Goal: Transaction & Acquisition: Purchase product/service

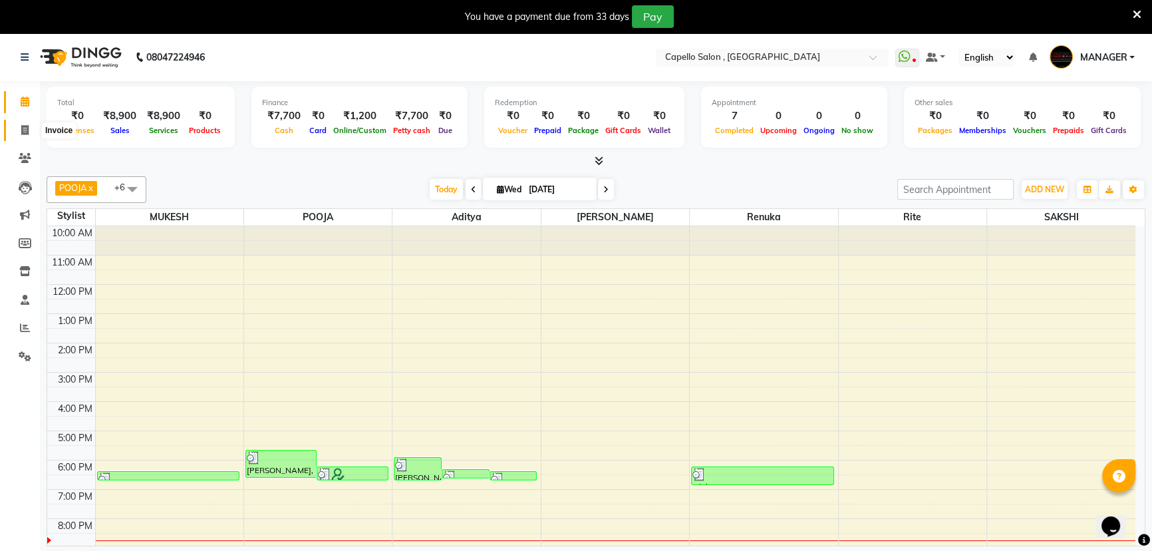
click at [23, 131] on icon at bounding box center [24, 130] width 7 height 10
select select "service"
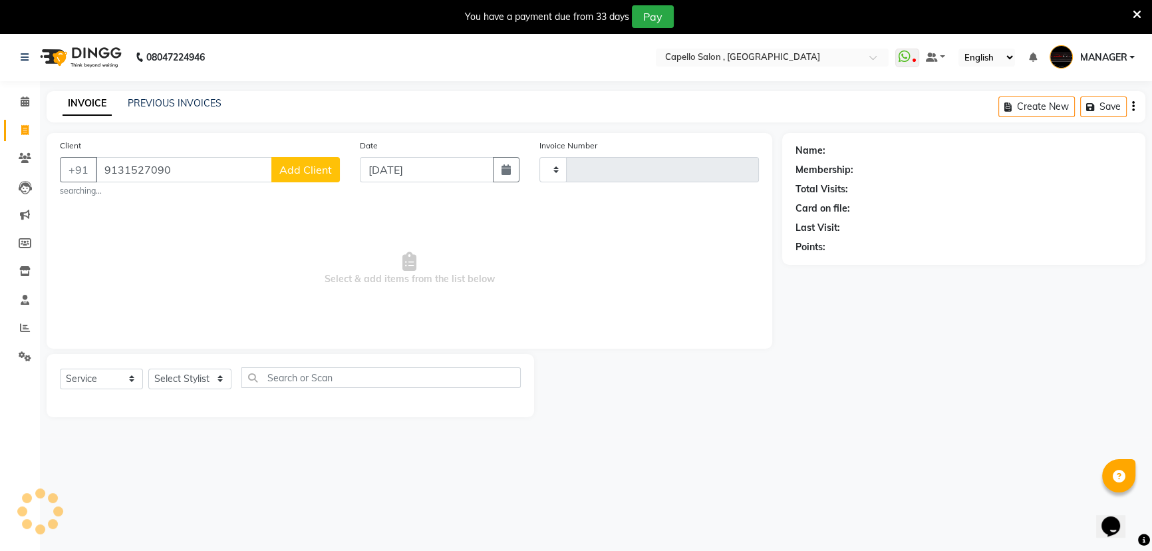
type input "9131527090"
select select "1: Object"
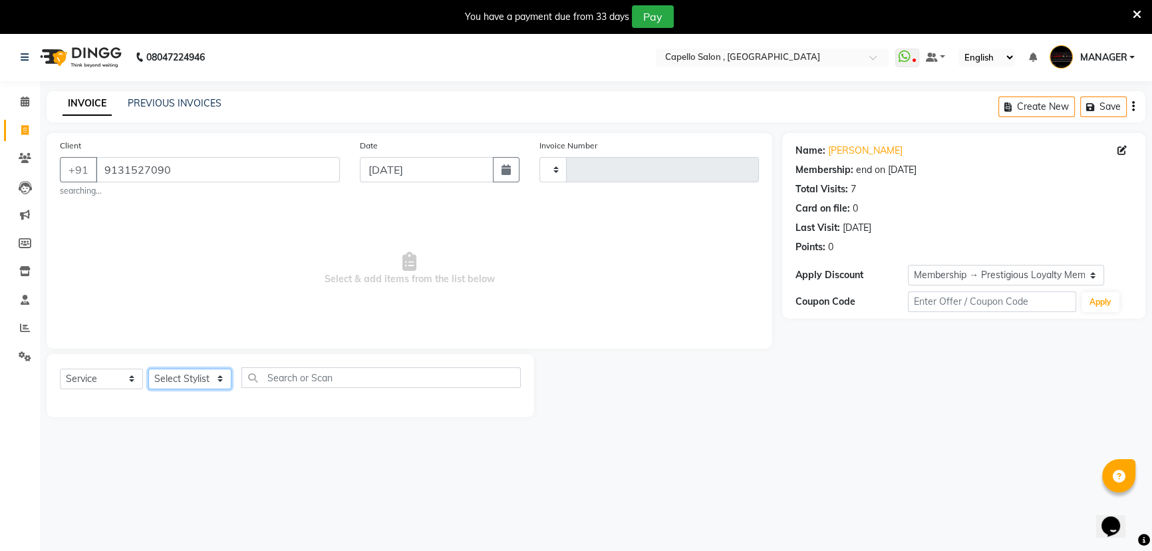
click at [191, 381] on select "Select Stylist" at bounding box center [189, 378] width 83 height 21
click at [198, 378] on select "Select Stylist" at bounding box center [189, 378] width 83 height 21
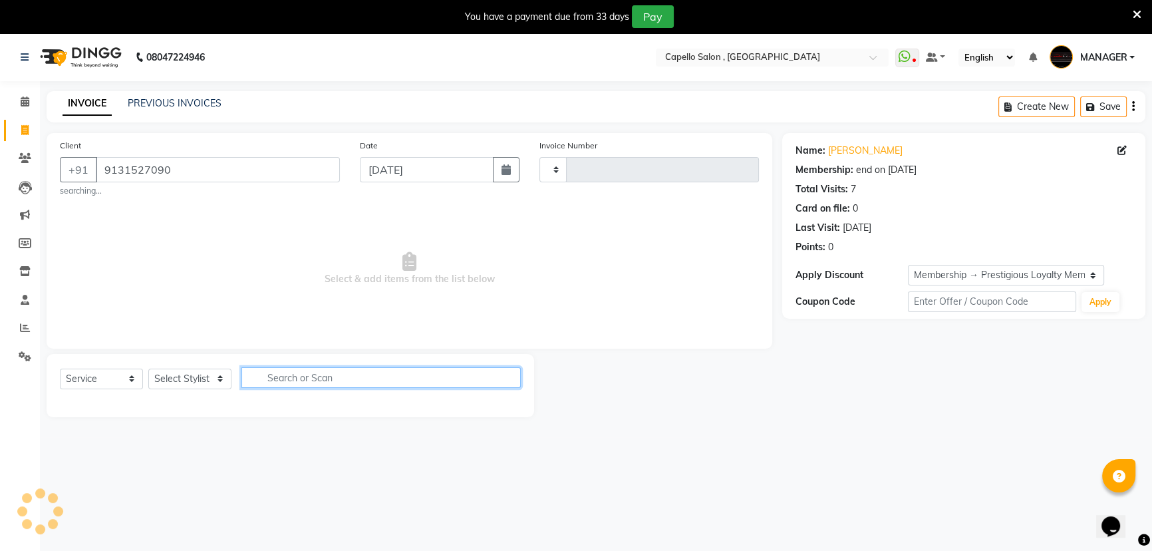
click at [286, 382] on input "text" at bounding box center [380, 377] width 279 height 21
click at [208, 371] on select "Select Stylist" at bounding box center [189, 378] width 83 height 21
click at [221, 376] on select "Select Stylist" at bounding box center [189, 378] width 83 height 21
click at [217, 376] on select "Select Stylist" at bounding box center [189, 378] width 83 height 21
click at [306, 379] on input "text" at bounding box center [380, 377] width 279 height 21
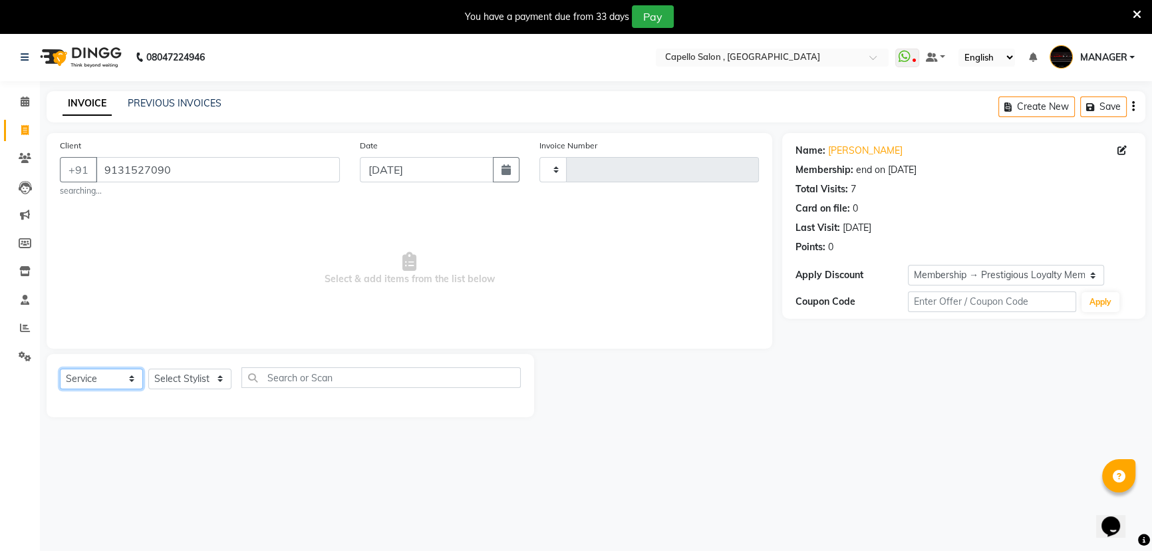
click at [101, 377] on select "Select Service Product Membership Package Voucher Prepaid Gift Card" at bounding box center [101, 378] width 83 height 21
click at [118, 377] on select "Select Service Product Membership Package Voucher Prepaid Gift Card" at bounding box center [101, 378] width 83 height 21
click at [192, 378] on select "Select Stylist" at bounding box center [189, 378] width 83 height 21
drag, startPoint x: 200, startPoint y: 168, endPoint x: 72, endPoint y: 207, distance: 133.0
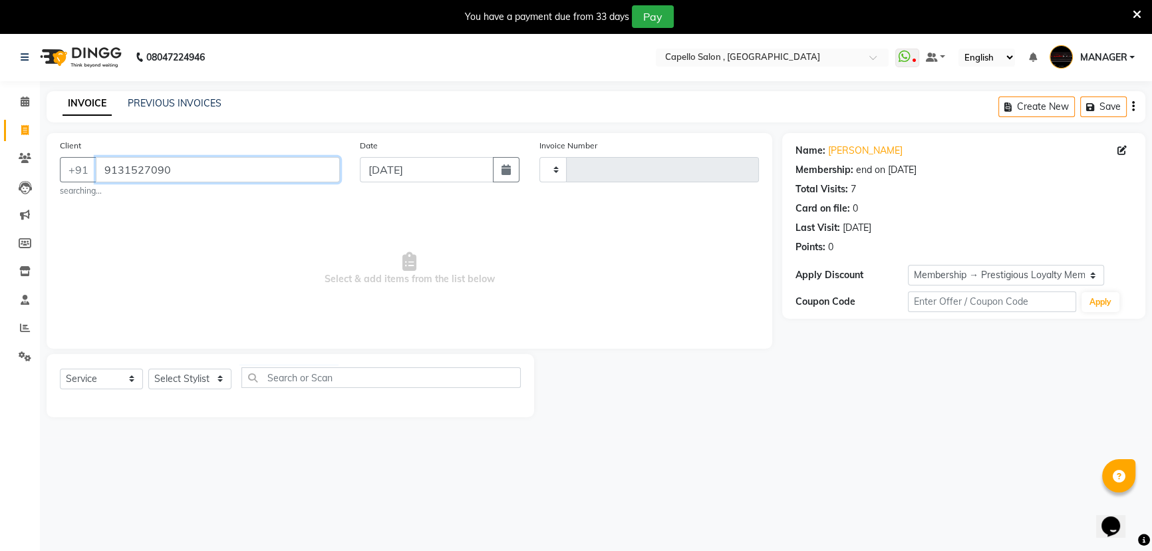
click at [92, 187] on div "Client [PHONE_NUMBER] searching..." at bounding box center [200, 167] width 300 height 59
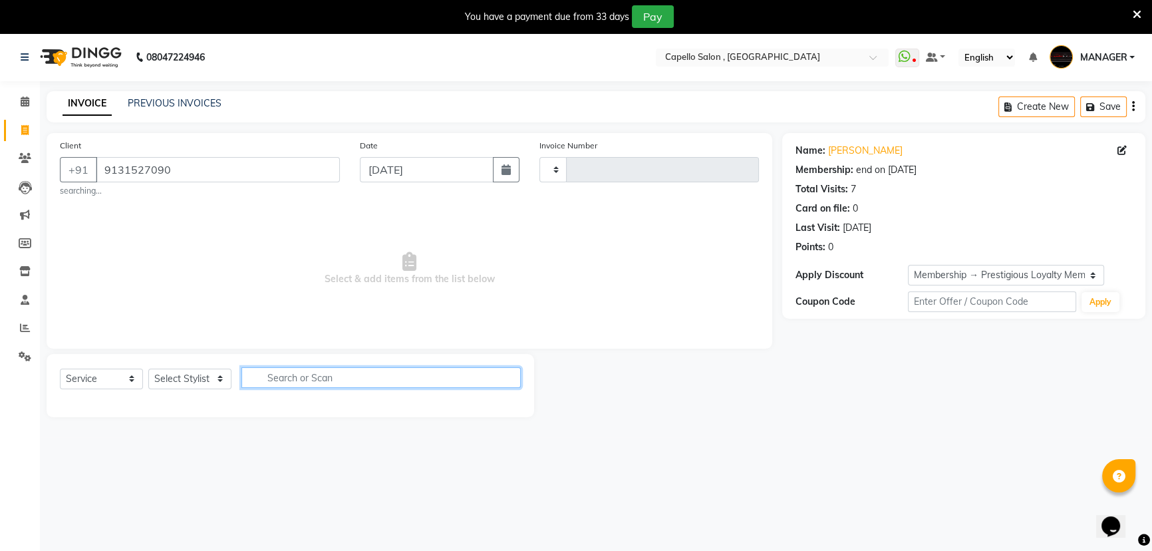
click at [295, 372] on input "text" at bounding box center [380, 377] width 279 height 21
click at [151, 108] on div "PREVIOUS INVOICES" at bounding box center [175, 103] width 94 height 14
click at [158, 102] on link "PREVIOUS INVOICES" at bounding box center [175, 103] width 94 height 12
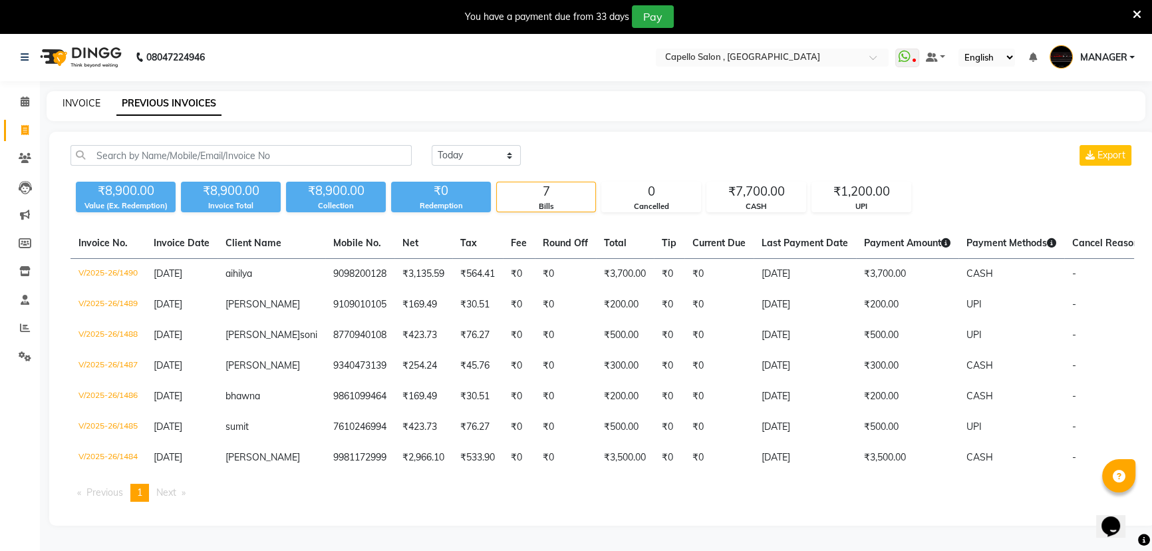
click at [92, 98] on link "INVOICE" at bounding box center [82, 103] width 38 height 12
select select "service"
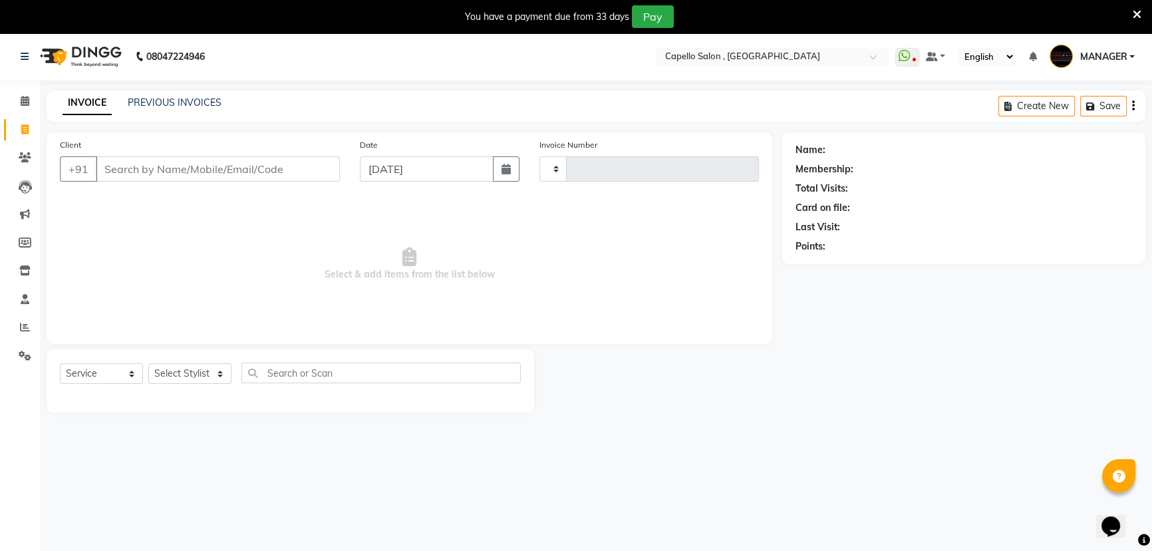
type input "1491"
select select "831"
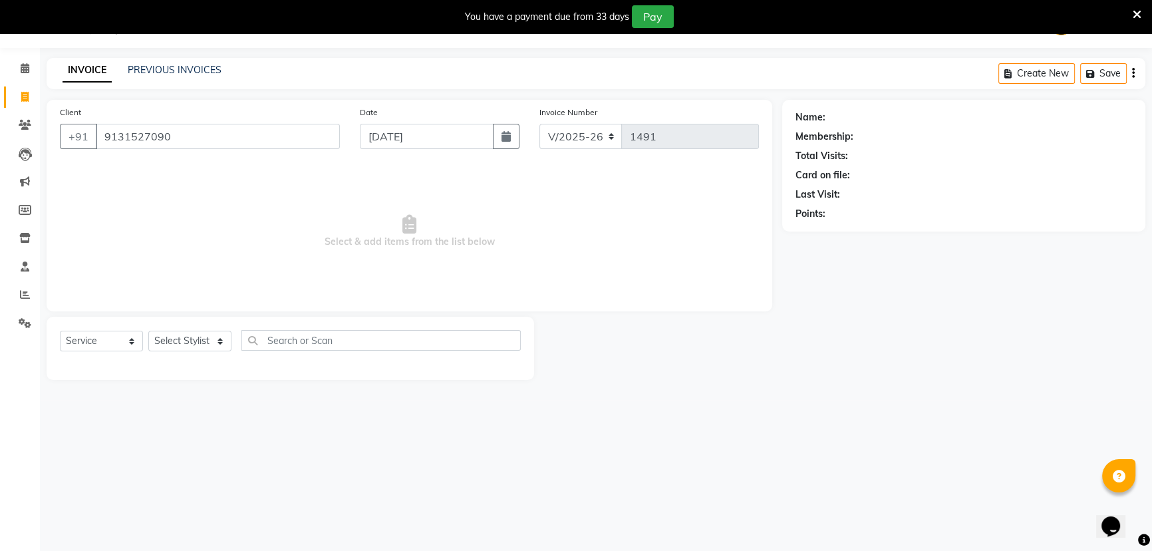
type input "9131527090"
select select "1: Object"
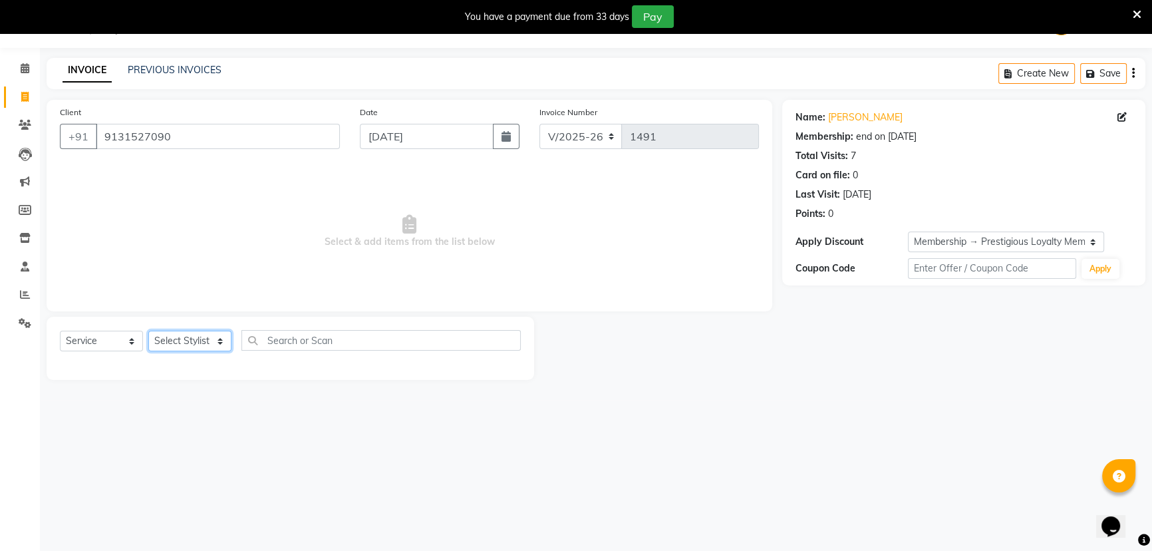
click at [210, 334] on select "Select Stylist [PERSON_NAME] [PERSON_NAME] GEETA [PERSON_NAME] KIRAN MANAGER [P…" at bounding box center [189, 341] width 83 height 21
select select "72539"
click at [148, 331] on select "Select Stylist [PERSON_NAME] [PERSON_NAME] GEETA [PERSON_NAME] KIRAN MANAGER [P…" at bounding box center [189, 341] width 83 height 21
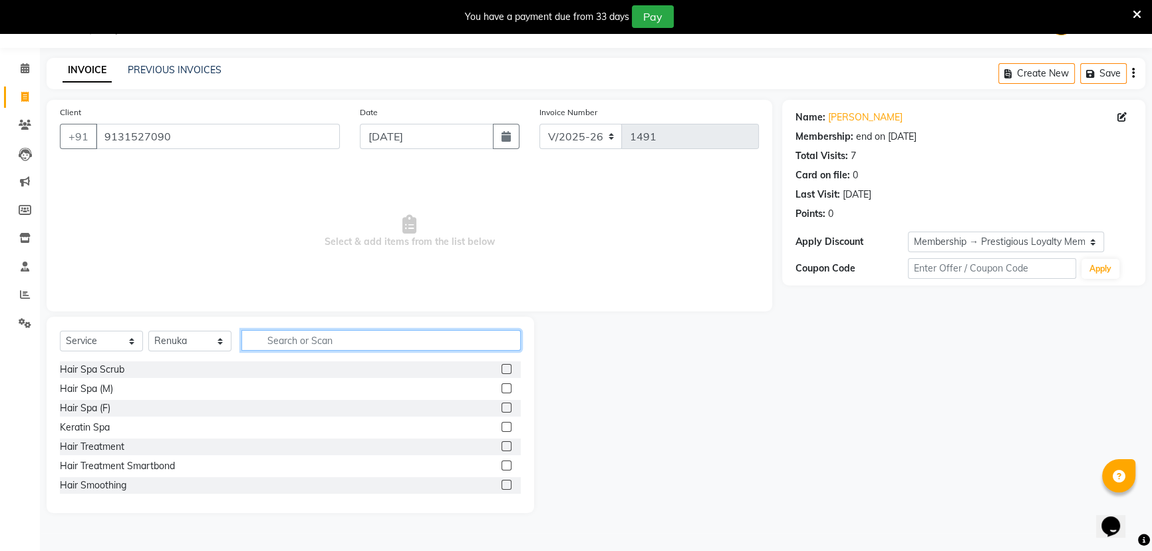
click at [323, 344] on input "text" at bounding box center [380, 340] width 279 height 21
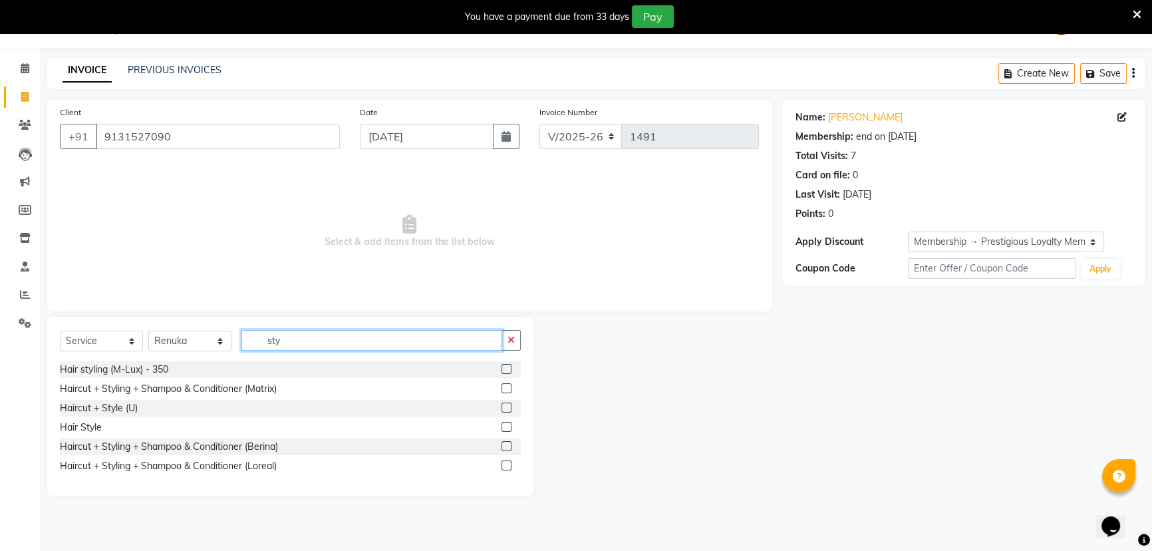
type input "sty"
click at [503, 388] on label at bounding box center [506, 388] width 10 height 10
click at [503, 388] on input "checkbox" at bounding box center [505, 388] width 9 height 9
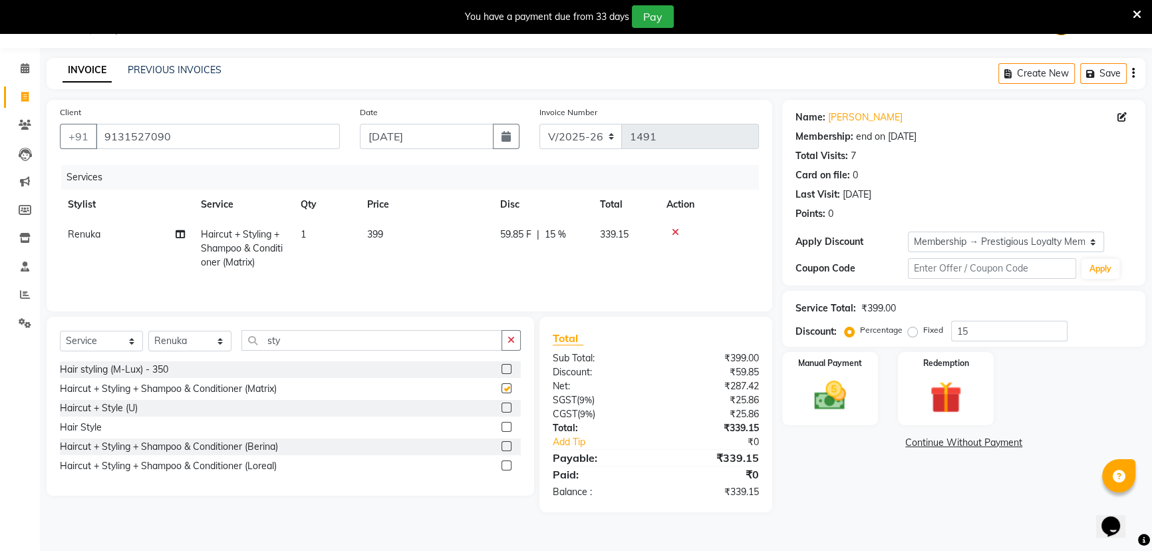
checkbox input "false"
click at [485, 223] on td "399" at bounding box center [425, 248] width 133 height 58
select select "72539"
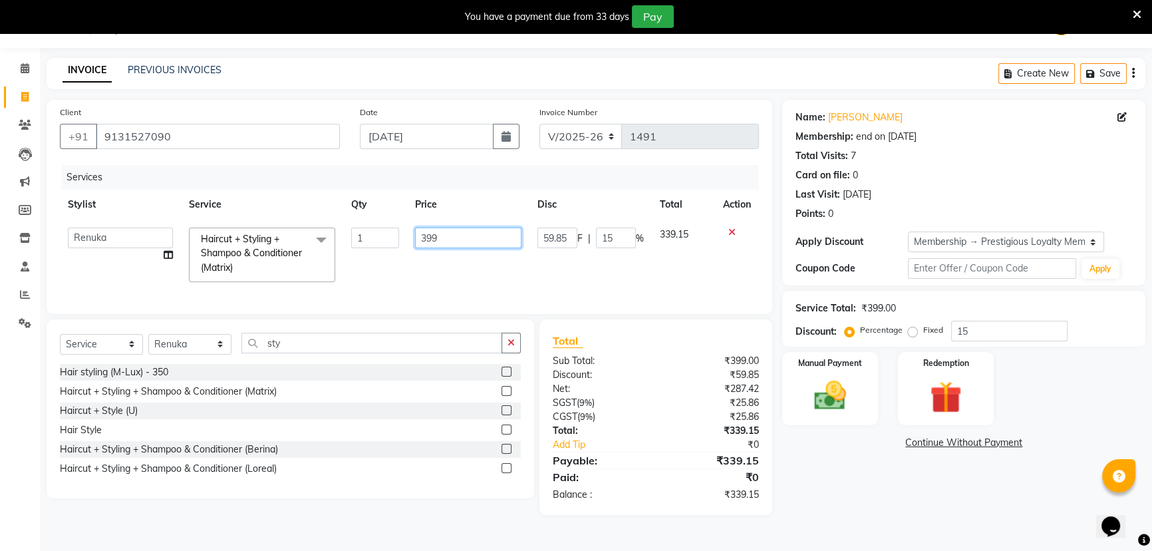
drag, startPoint x: 490, startPoint y: 236, endPoint x: 432, endPoint y: 241, distance: 58.1
click at [433, 241] on input "399" at bounding box center [468, 237] width 106 height 21
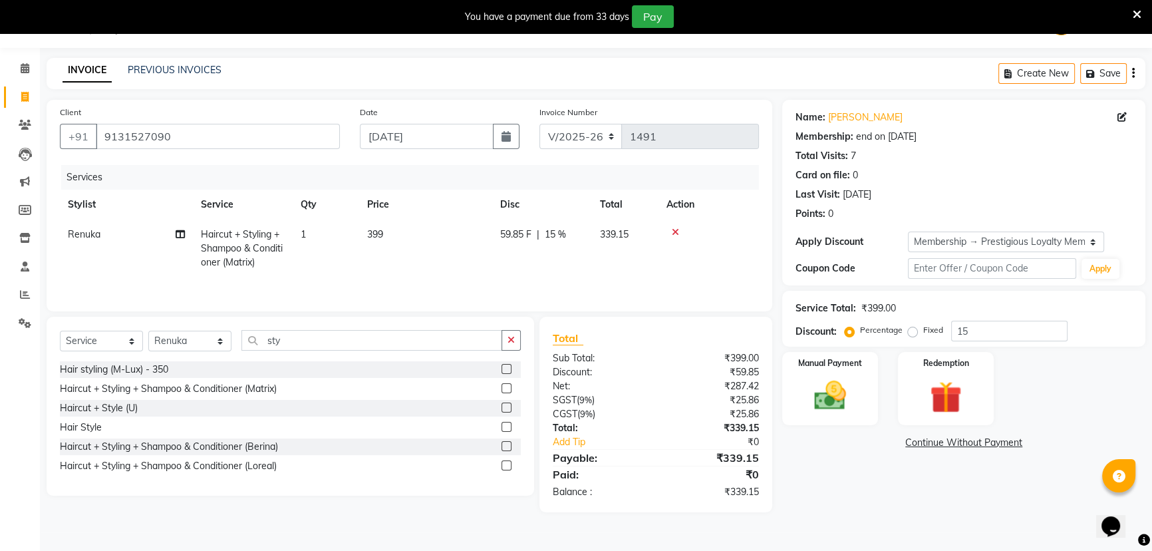
click at [392, 259] on tr "Renuka Haircut + Styling + Shampoo & Conditioner (Matrix) 1 399 59.85 F | 15 % …" at bounding box center [409, 248] width 699 height 58
click at [419, 229] on td "399" at bounding box center [425, 248] width 133 height 58
select select "72539"
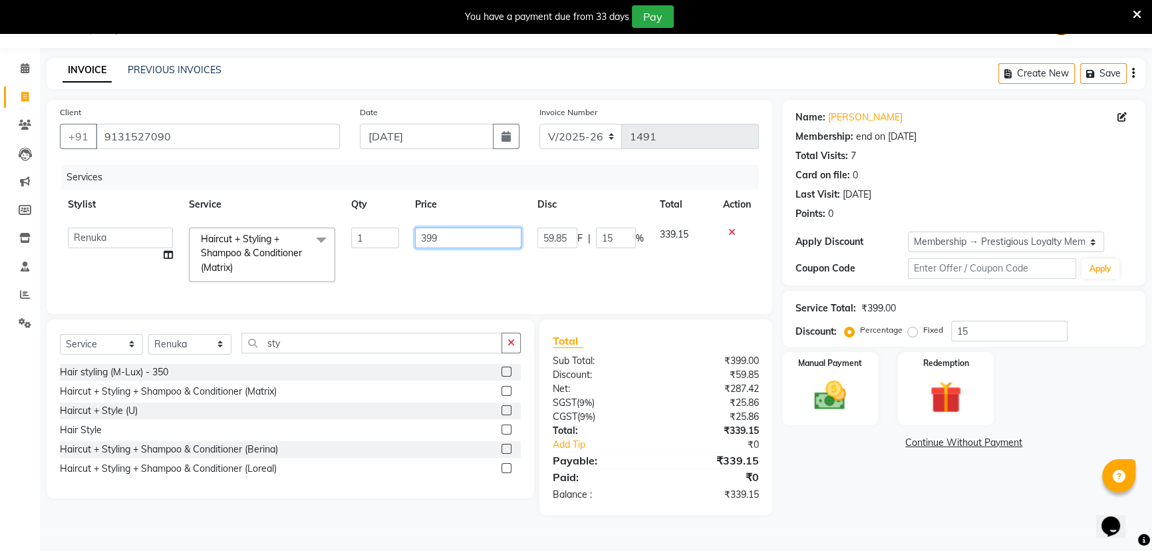
drag, startPoint x: 466, startPoint y: 229, endPoint x: 386, endPoint y: 257, distance: 85.2
click at [386, 257] on tr "aditya ADMIN akash [PERSON_NAME] GEETA [PERSON_NAME] KIRAN MANAGER MUKESH PANKA…" at bounding box center [409, 254] width 699 height 71
type input "600"
click at [420, 263] on td "600" at bounding box center [468, 254] width 122 height 71
select select "72539"
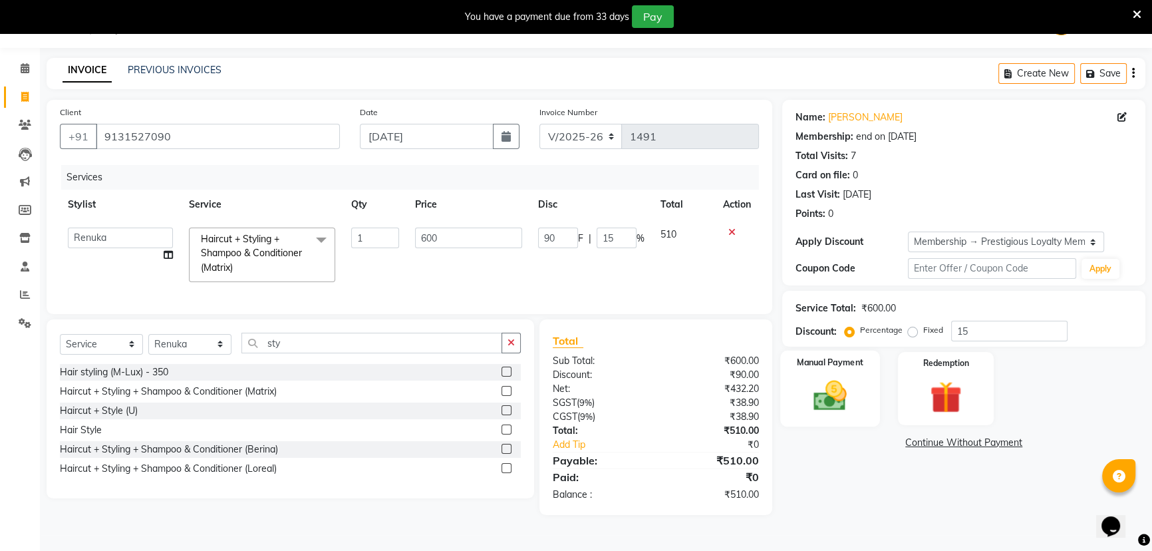
click at [867, 391] on div "Manual Payment" at bounding box center [830, 389] width 100 height 76
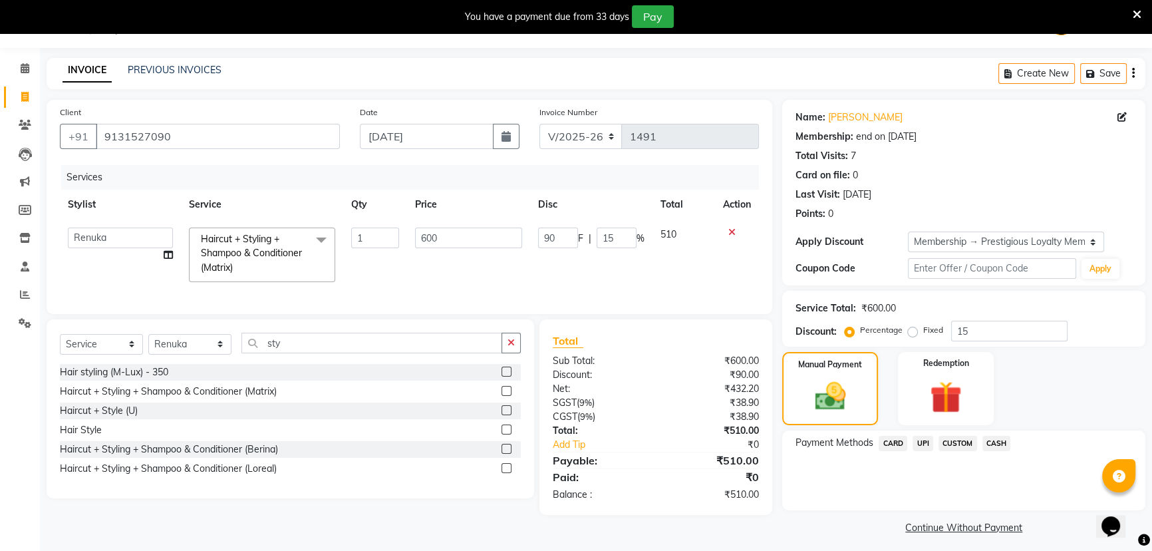
click at [925, 442] on span "UPI" at bounding box center [923, 443] width 21 height 15
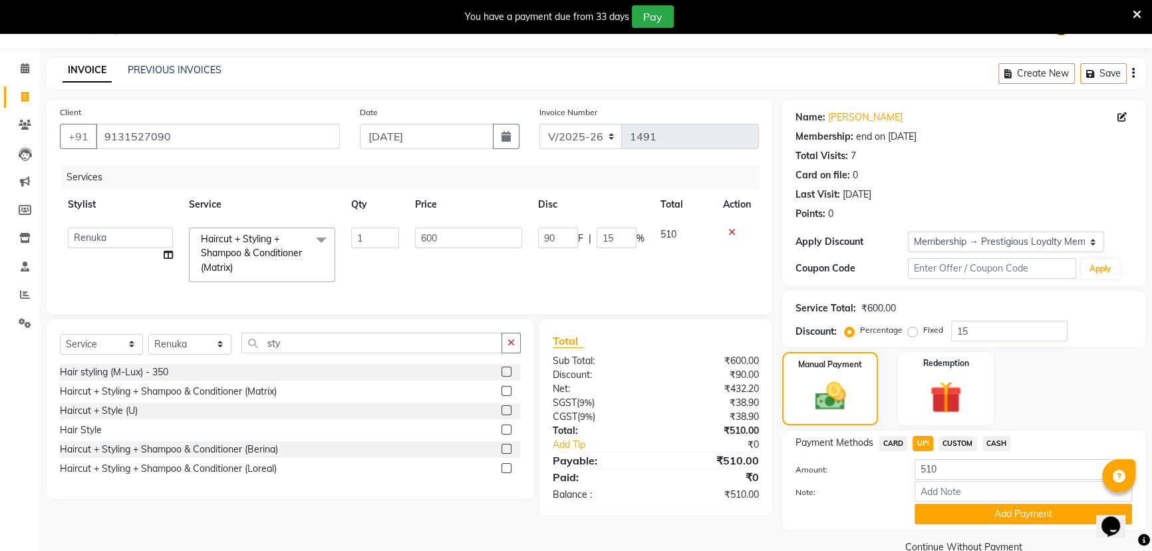
click at [1000, 511] on button "Add Payment" at bounding box center [1023, 513] width 217 height 21
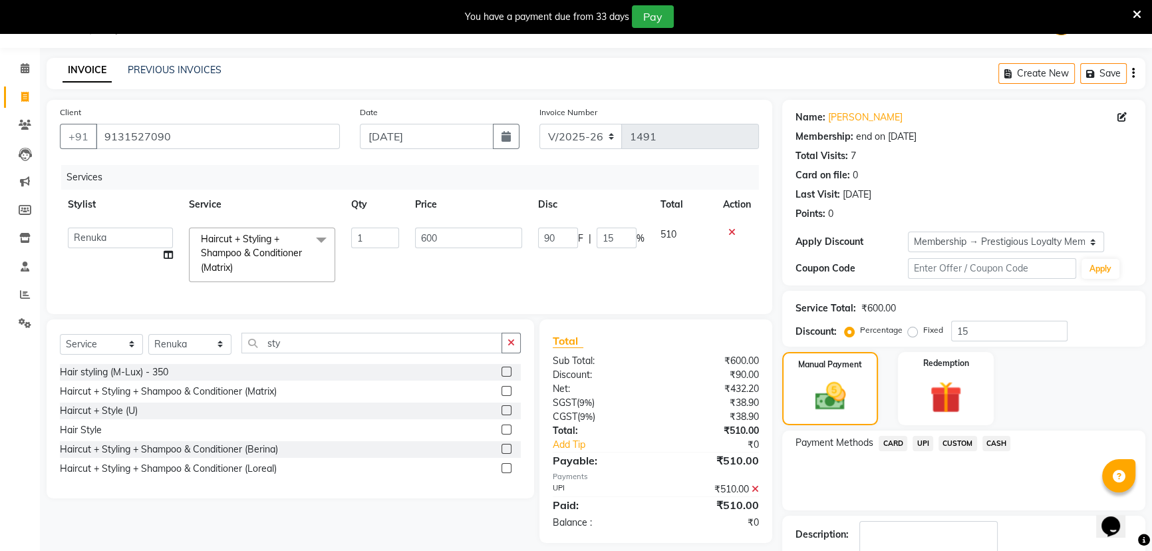
scroll to position [114, 0]
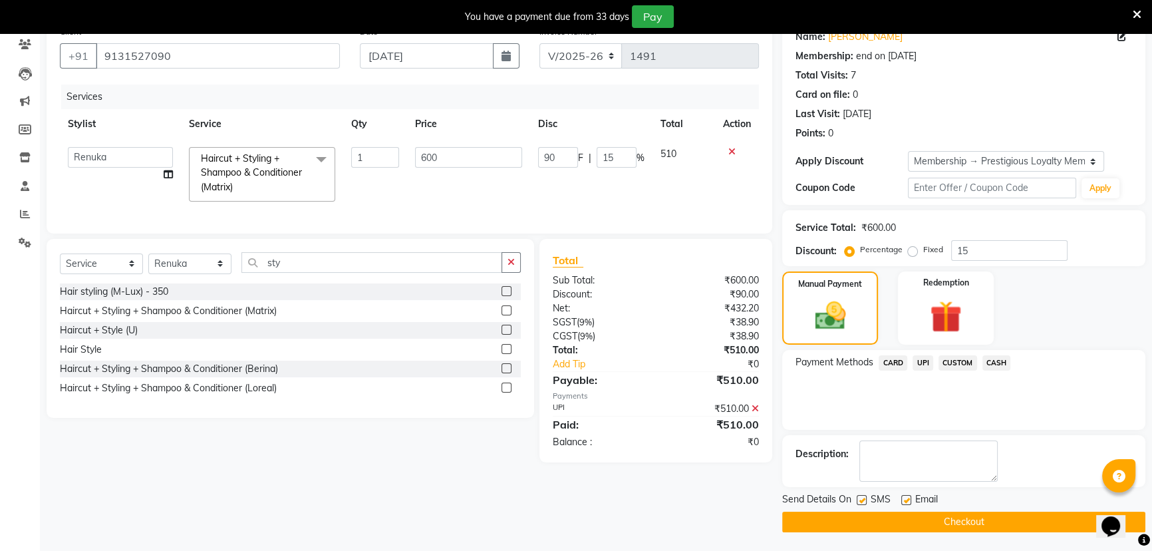
click at [948, 522] on button "Checkout" at bounding box center [963, 521] width 363 height 21
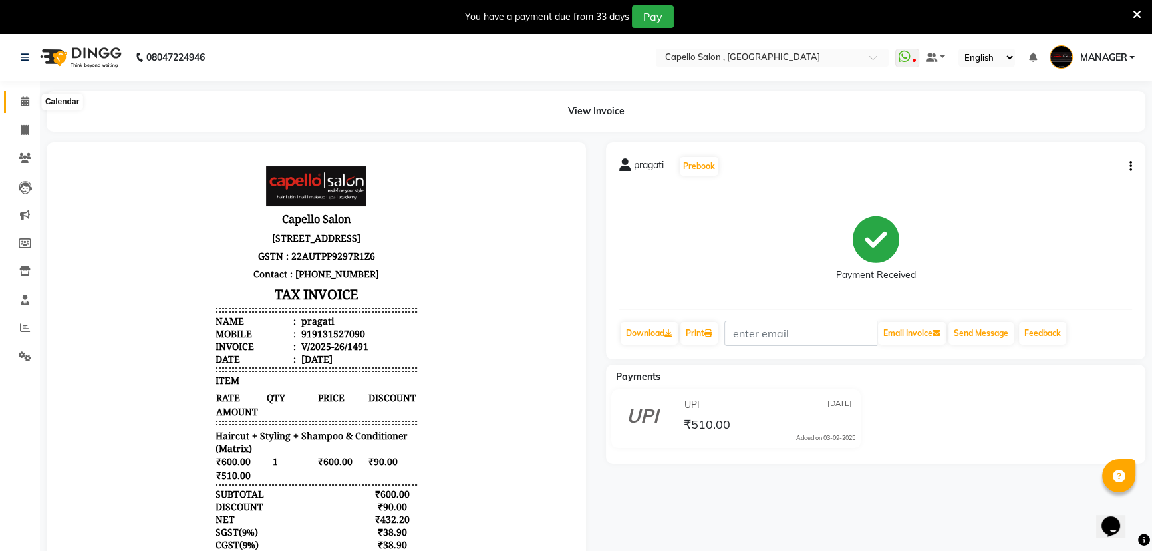
click at [26, 102] on icon at bounding box center [25, 101] width 9 height 10
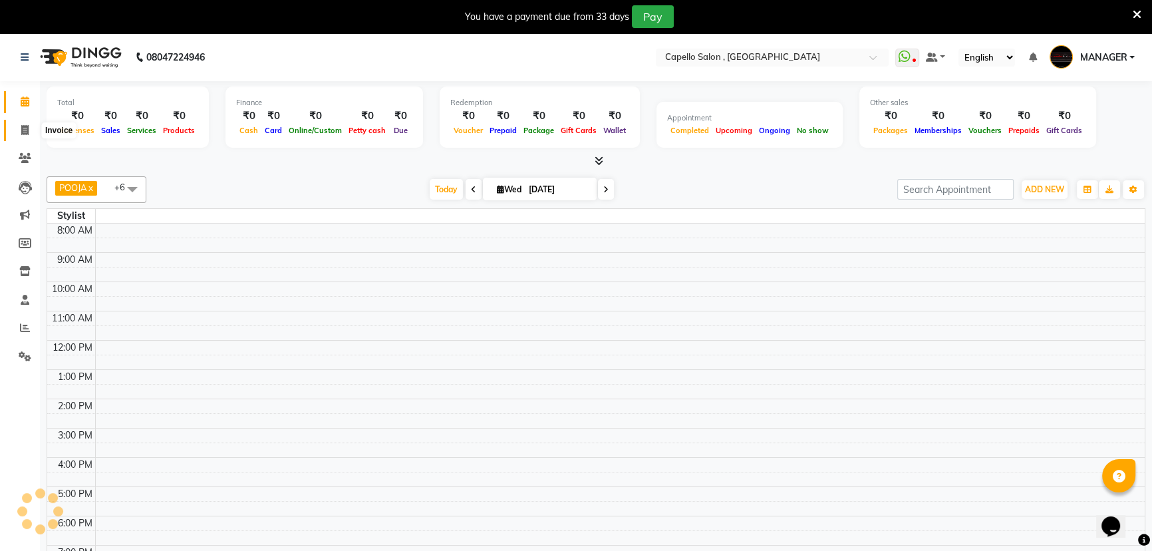
click at [29, 130] on span at bounding box center [24, 130] width 23 height 15
select select "service"
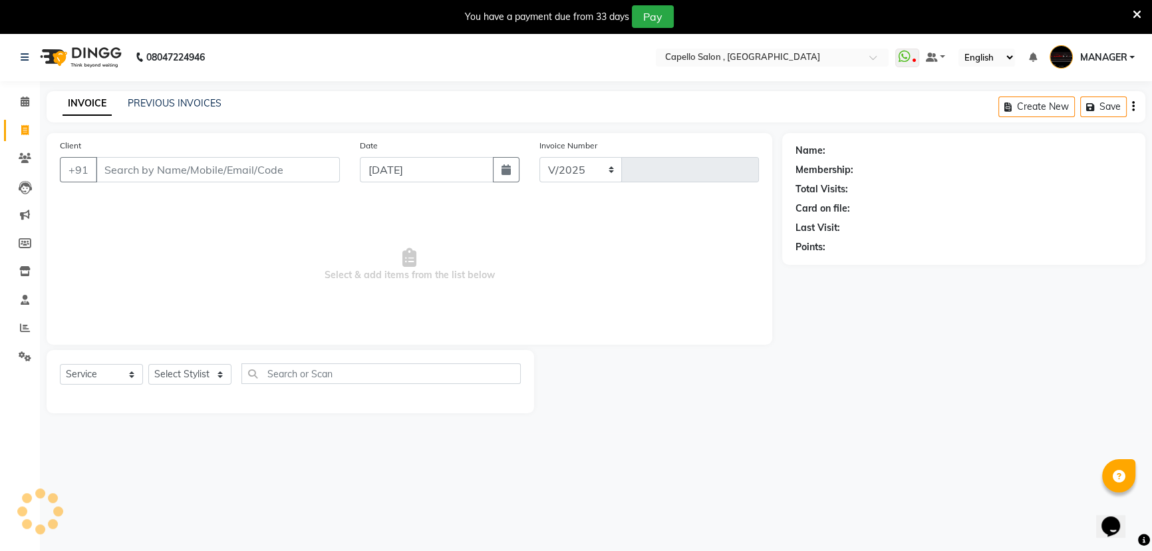
select select "831"
type input "1492"
click at [156, 100] on link "PREVIOUS INVOICES" at bounding box center [175, 103] width 94 height 12
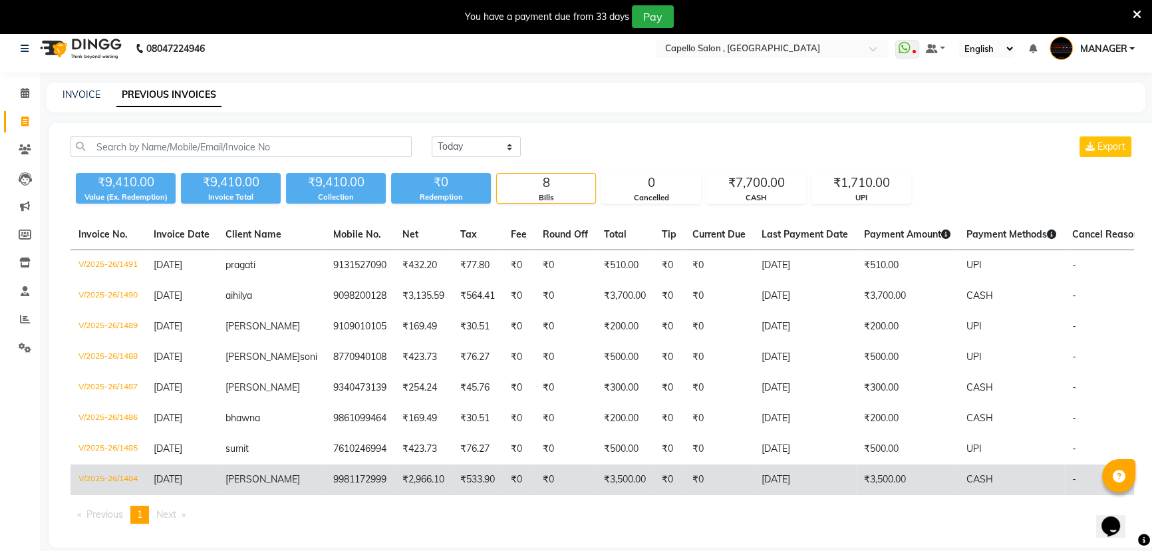
scroll to position [35, 0]
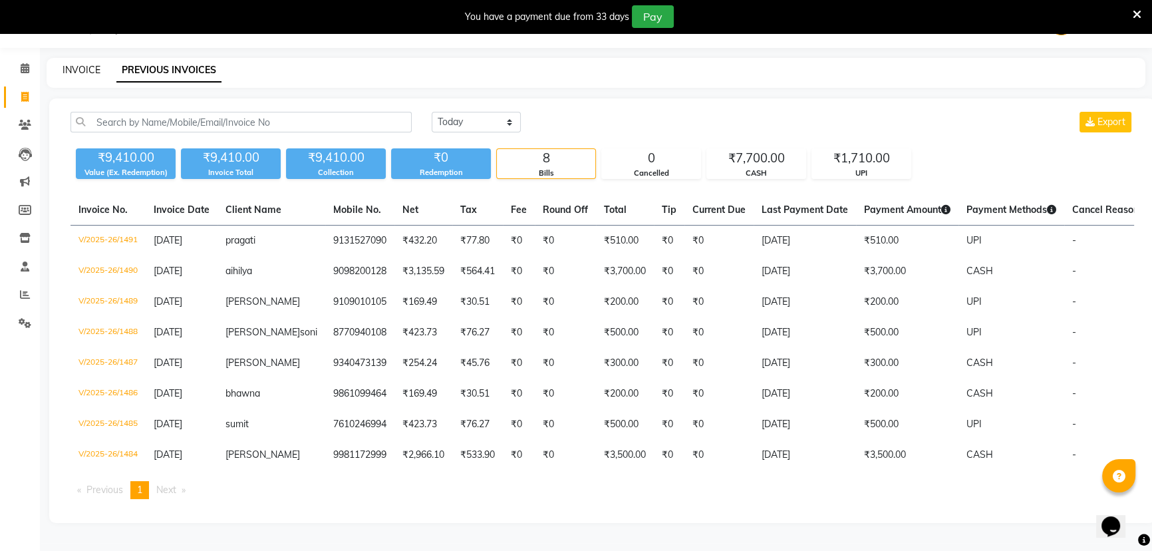
click at [77, 67] on link "INVOICE" at bounding box center [82, 70] width 38 height 12
select select "service"
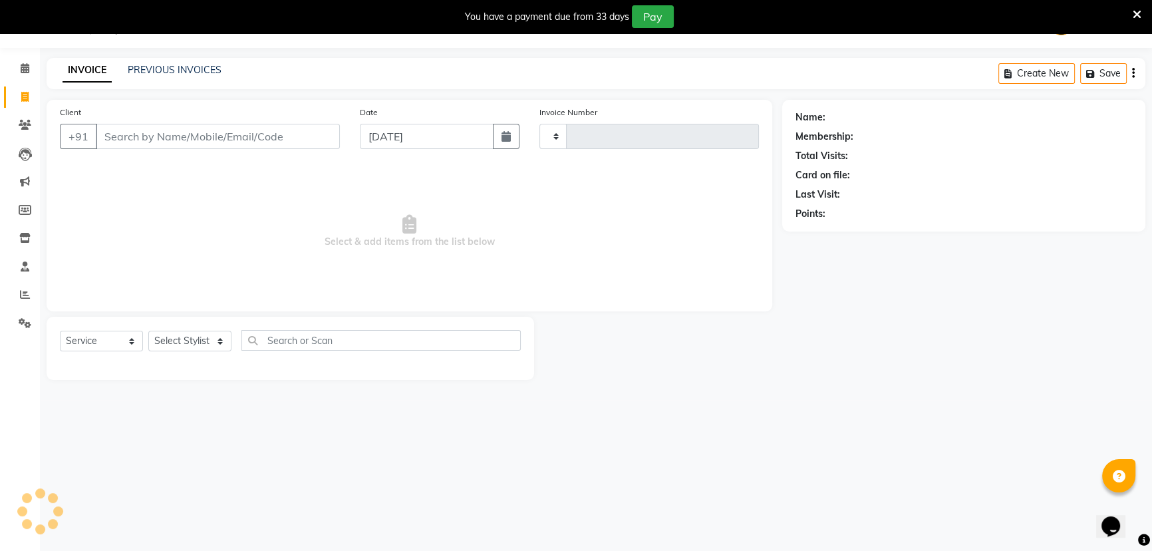
type input "1492"
select select "831"
type input "8770113851"
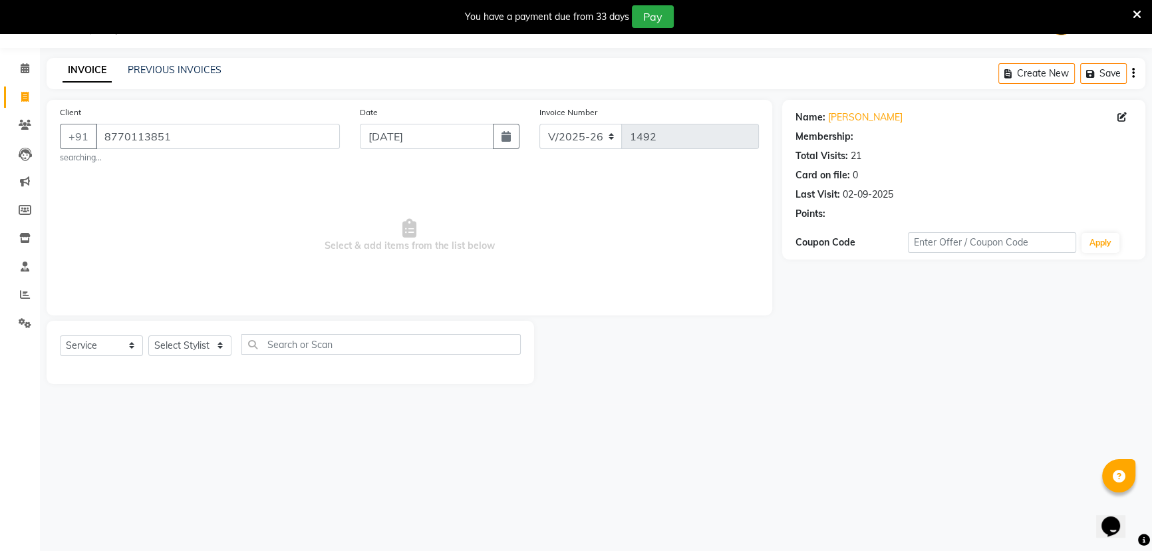
select select "1: Object"
drag, startPoint x: 181, startPoint y: 345, endPoint x: 185, endPoint y: 338, distance: 7.8
click at [181, 345] on select "Select Stylist [PERSON_NAME] [PERSON_NAME] GEETA [PERSON_NAME] KIRAN MANAGER [P…" at bounding box center [189, 345] width 83 height 21
select select "26475"
click at [148, 335] on select "Select Stylist [PERSON_NAME] [PERSON_NAME] GEETA [PERSON_NAME] KIRAN MANAGER [P…" at bounding box center [189, 345] width 83 height 21
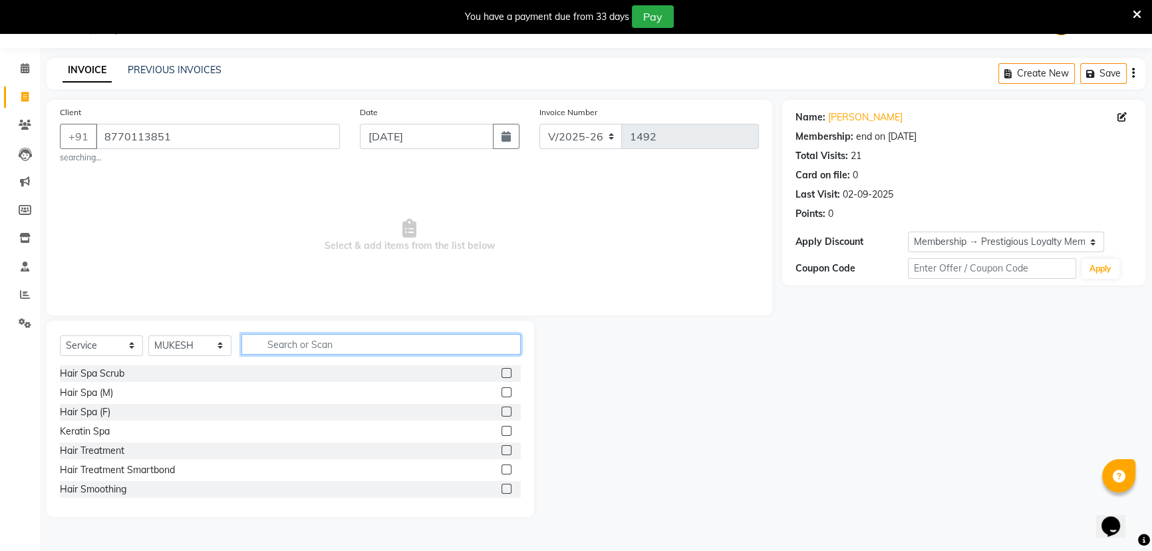
click at [311, 335] on input "text" at bounding box center [380, 344] width 279 height 21
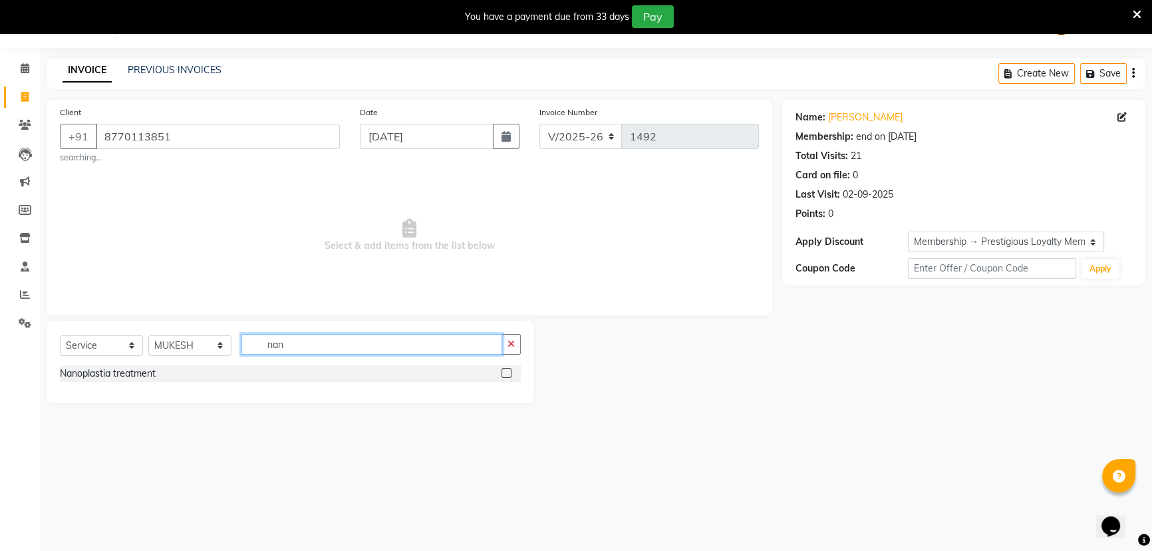
type input "nan"
click at [506, 373] on label at bounding box center [506, 373] width 10 height 10
click at [506, 373] on input "checkbox" at bounding box center [505, 373] width 9 height 9
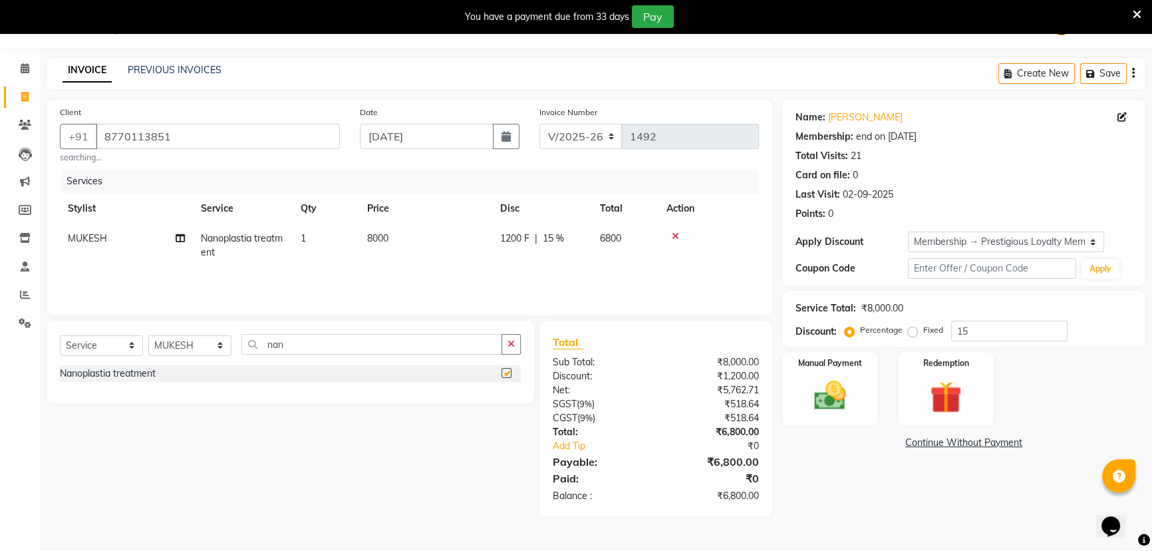
checkbox input "false"
click at [430, 253] on td "8000" at bounding box center [425, 245] width 133 height 44
select select "26475"
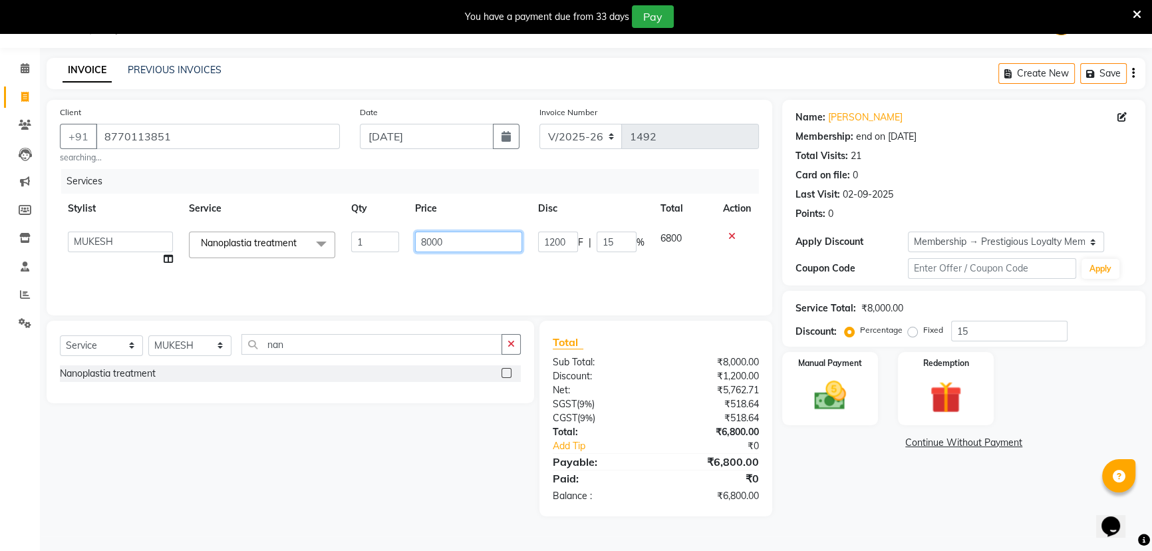
drag, startPoint x: 468, startPoint y: 247, endPoint x: 353, endPoint y: 272, distance: 118.3
click at [353, 272] on tr "aditya ADMIN akash [PERSON_NAME] GEETA [PERSON_NAME] KIRAN MANAGER MUKESH PANKA…" at bounding box center [409, 248] width 699 height 51
type input "7000"
click at [458, 274] on div "Services Stylist Service Qty Price Disc Total Action aditya ADMIN akash [PERSON…" at bounding box center [409, 235] width 699 height 133
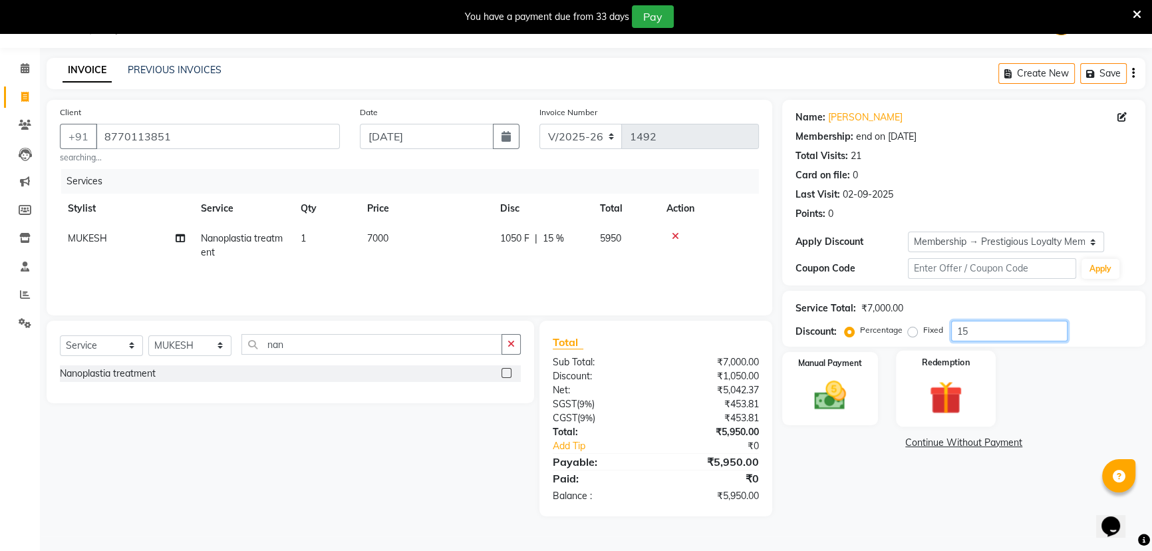
drag, startPoint x: 961, startPoint y: 339, endPoint x: 912, endPoint y: 357, distance: 52.4
click at [912, 357] on div "Name: [PERSON_NAME] Membership: end on [DATE] Total Visits: 21 Card on file: 0 …" at bounding box center [968, 308] width 373 height 416
type input "0"
drag, startPoint x: 465, startPoint y: 267, endPoint x: 472, endPoint y: 270, distance: 7.8
click at [466, 267] on td "7000" at bounding box center [425, 245] width 133 height 44
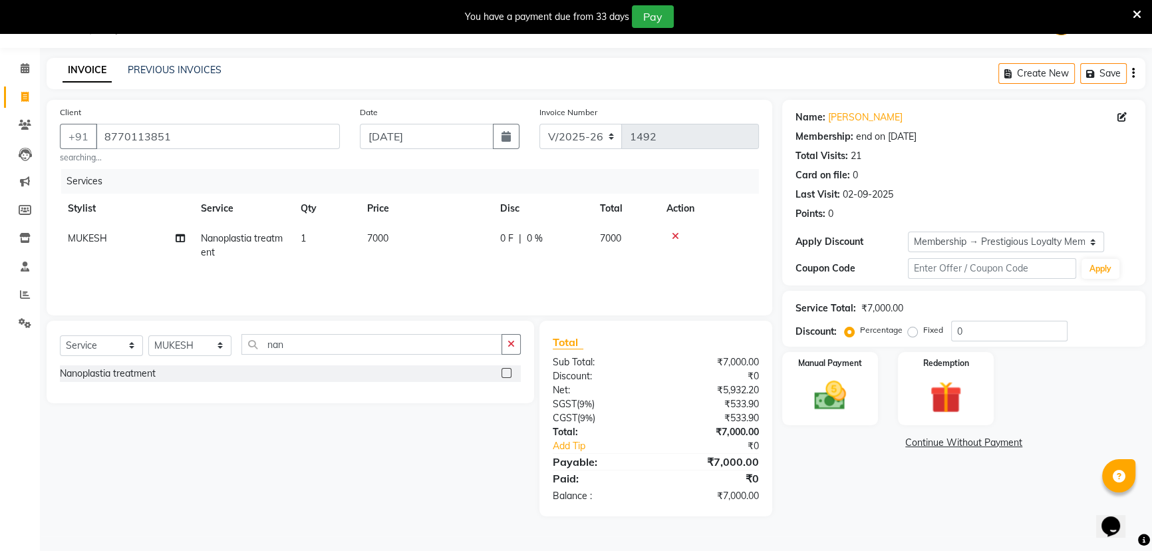
select select "26475"
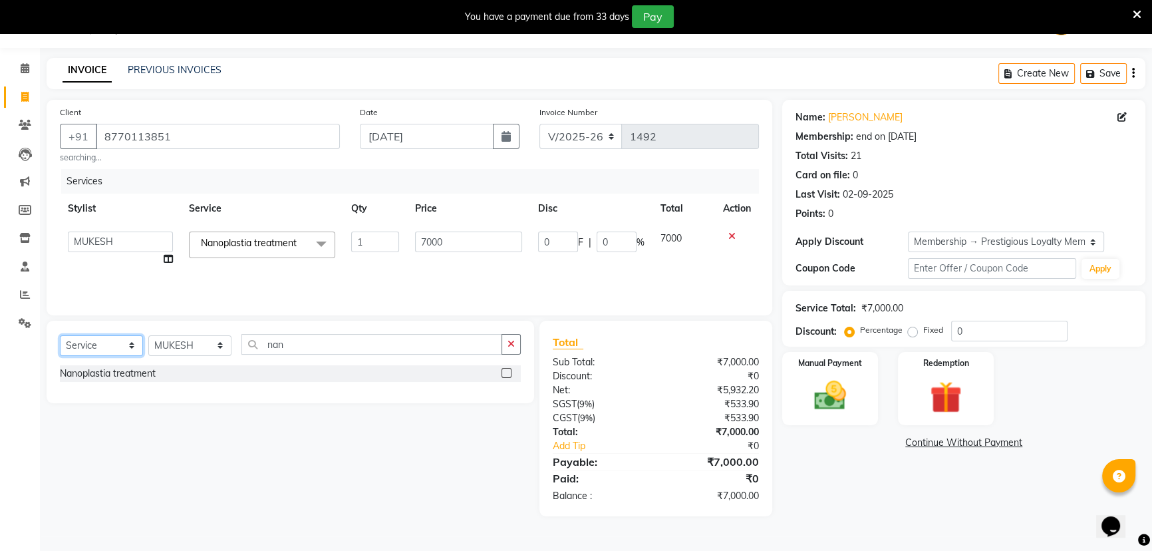
click at [109, 343] on select "Select Service Product Membership Package Voucher Prepaid Gift Card" at bounding box center [101, 345] width 83 height 21
select select "product"
click at [60, 335] on select "Select Service Product Membership Package Voucher Prepaid Gift Card" at bounding box center [101, 345] width 83 height 21
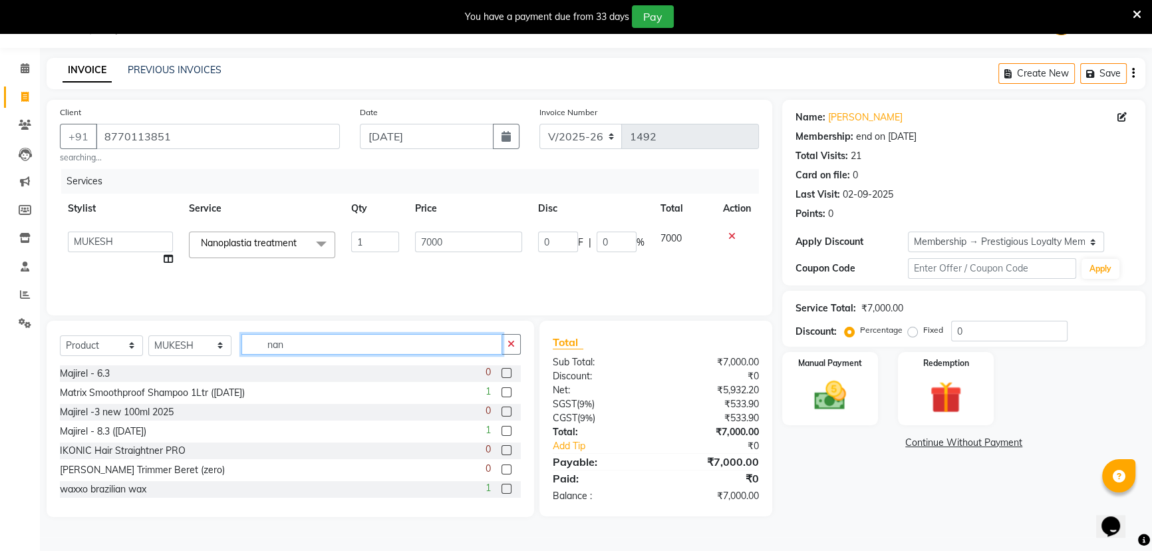
drag, startPoint x: 311, startPoint y: 346, endPoint x: 231, endPoint y: 360, distance: 81.8
click at [231, 360] on div "Select Service Product Membership Package Voucher Prepaid Gift Card Select Styl…" at bounding box center [290, 349] width 461 height 31
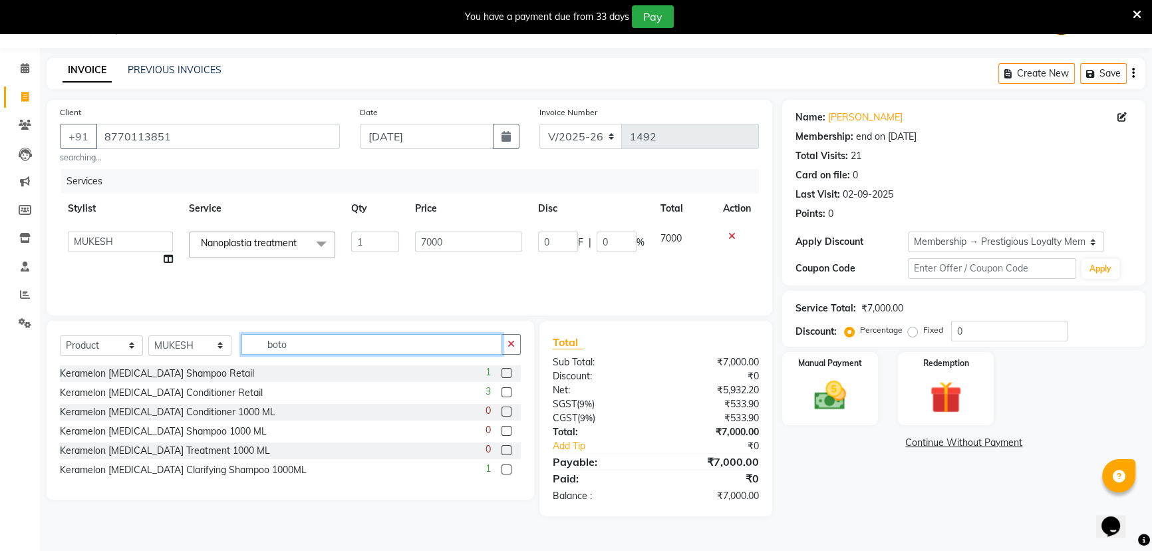
type input "boto"
click at [505, 371] on label at bounding box center [506, 373] width 10 height 10
click at [505, 371] on input "checkbox" at bounding box center [505, 373] width 9 height 9
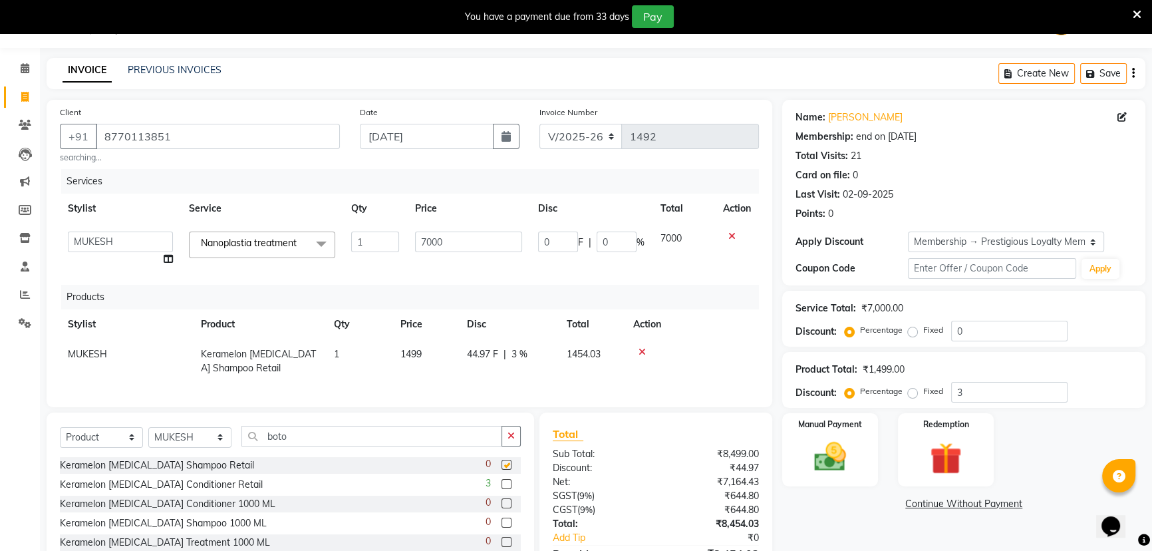
checkbox input "false"
click at [521, 355] on span "3 %" at bounding box center [519, 354] width 16 height 14
select select "26475"
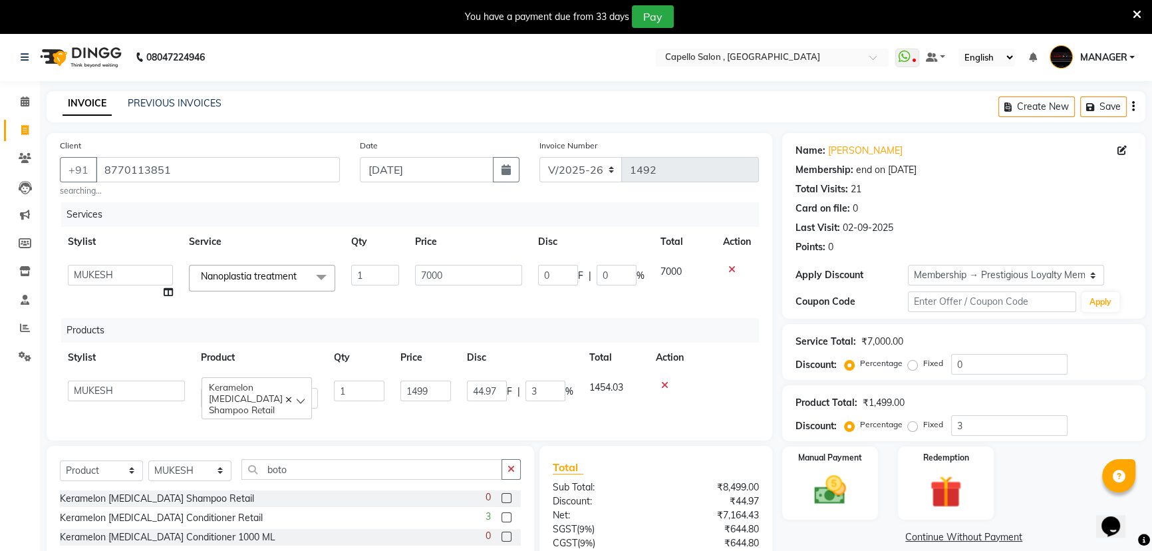
scroll to position [115, 0]
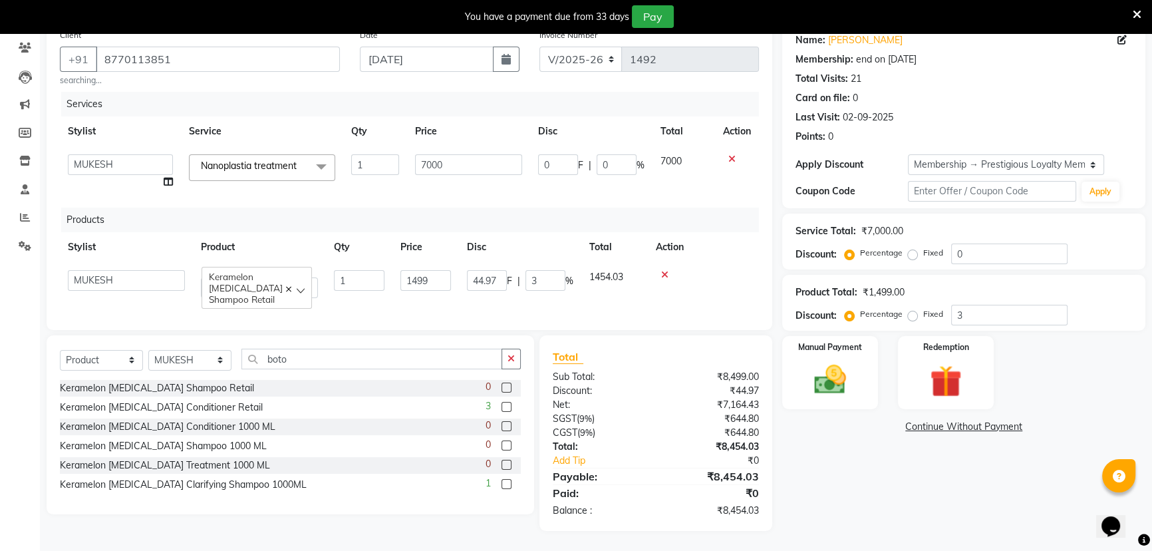
click at [759, 488] on div "₹0" at bounding box center [712, 493] width 113 height 16
click at [500, 278] on input "44.97" at bounding box center [487, 280] width 40 height 21
type input "44"
click at [511, 290] on td "44 F | 3 %" at bounding box center [520, 284] width 122 height 44
select select "26475"
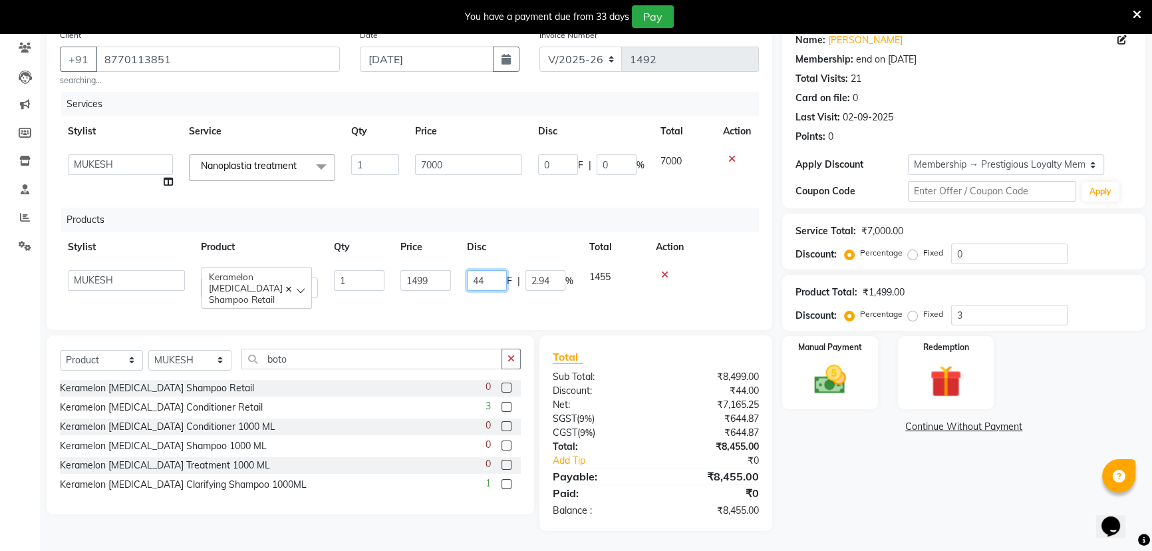
click at [493, 277] on input "44" at bounding box center [487, 280] width 40 height 21
drag, startPoint x: 506, startPoint y: 271, endPoint x: 488, endPoint y: 279, distance: 19.9
click at [484, 274] on span "44 F" at bounding box center [476, 277] width 19 height 14
select select "26475"
drag, startPoint x: 488, startPoint y: 279, endPoint x: 450, endPoint y: 290, distance: 38.7
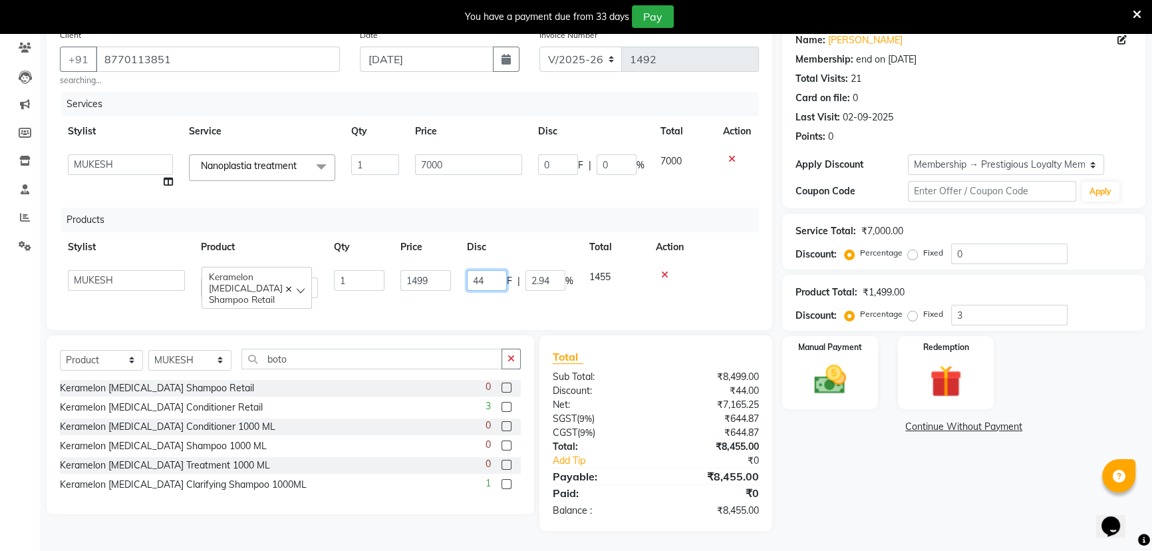
click at [450, 290] on tr "[PERSON_NAME] [PERSON_NAME] GEETA [PERSON_NAME] KIRAN MANAGER [PERSON_NAME] [PE…" at bounding box center [409, 284] width 699 height 44
type input "43"
click at [502, 289] on td "43 F | 2.94 %" at bounding box center [520, 284] width 122 height 44
select select "26475"
click at [496, 271] on input "43" at bounding box center [487, 280] width 40 height 21
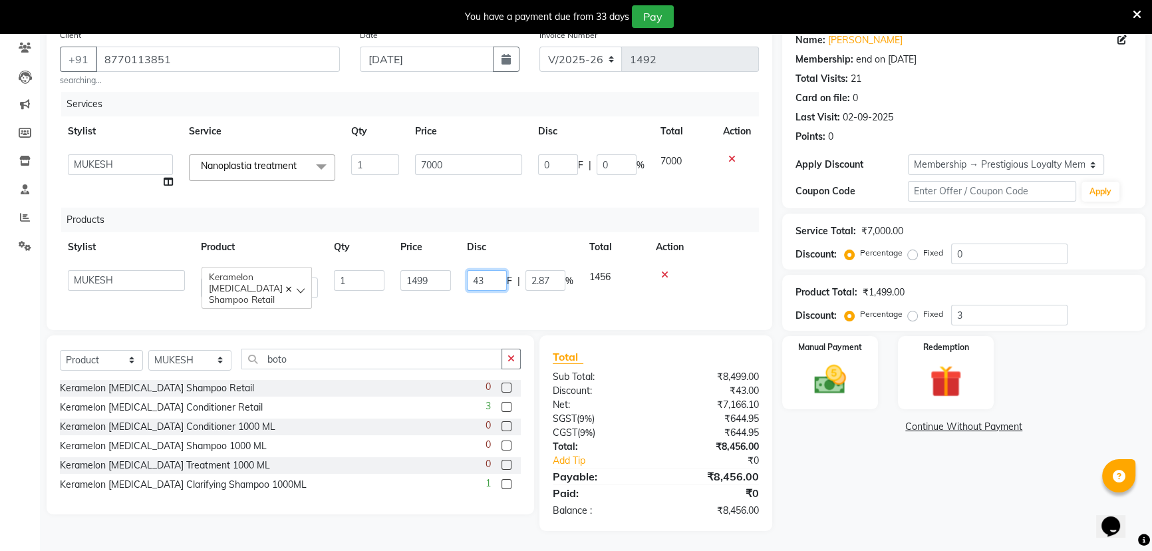
drag, startPoint x: 479, startPoint y: 278, endPoint x: 460, endPoint y: 285, distance: 19.8
click at [460, 285] on td "43 F | 2.87 %" at bounding box center [520, 284] width 122 height 44
type input "46"
click at [504, 291] on td "46 F | 2.87 %" at bounding box center [520, 284] width 122 height 44
select select "26475"
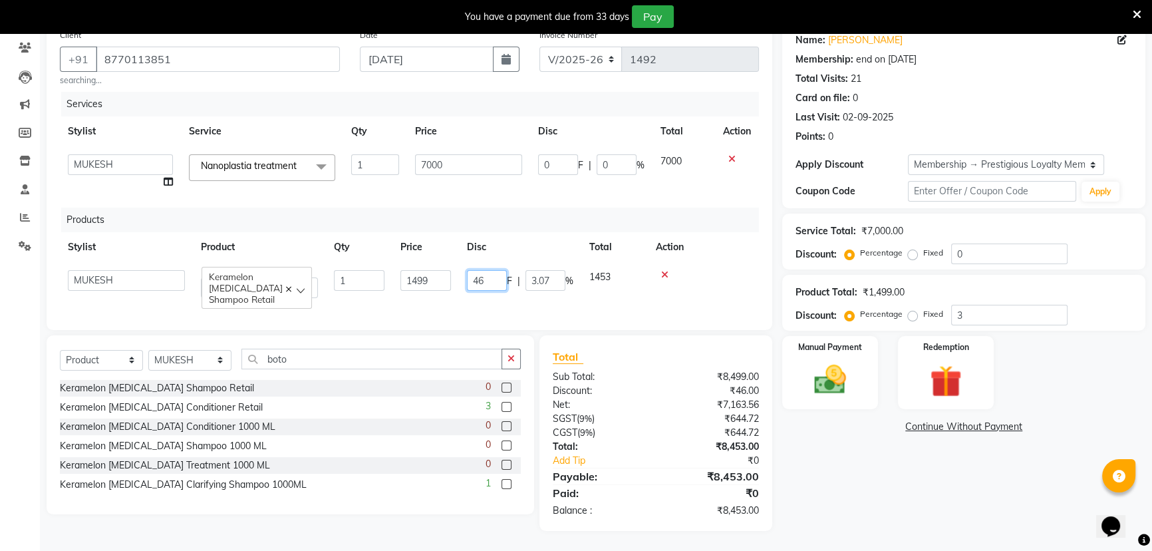
click at [493, 275] on input "46" at bounding box center [487, 280] width 40 height 21
type input "45"
click at [505, 295] on td "45 F | 3.07 %" at bounding box center [520, 284] width 122 height 44
select select "26475"
click at [838, 362] on img at bounding box center [830, 379] width 54 height 38
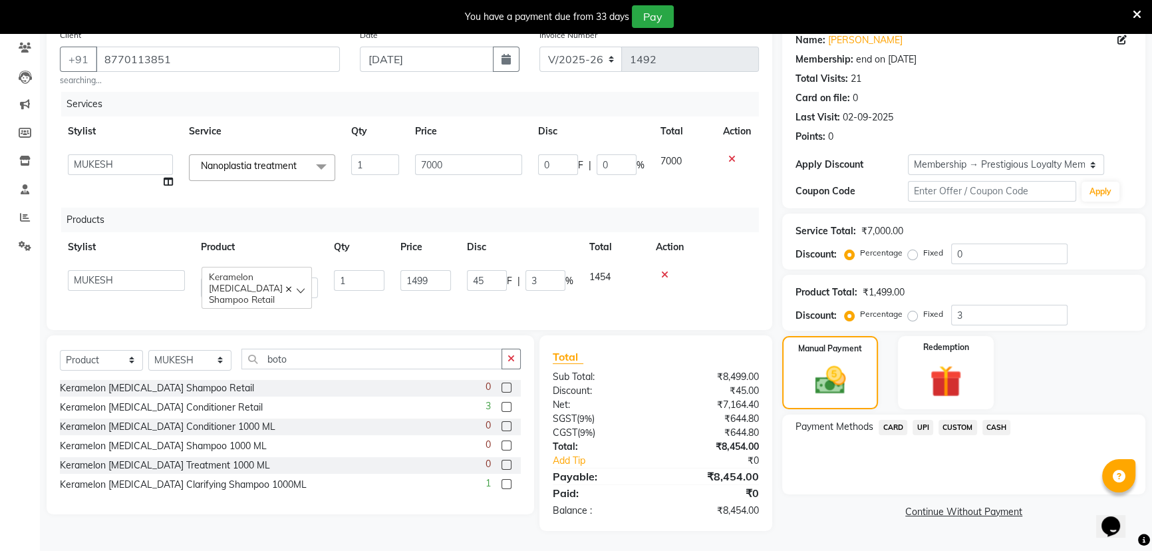
click at [1000, 421] on span "CASH" at bounding box center [996, 427] width 29 height 15
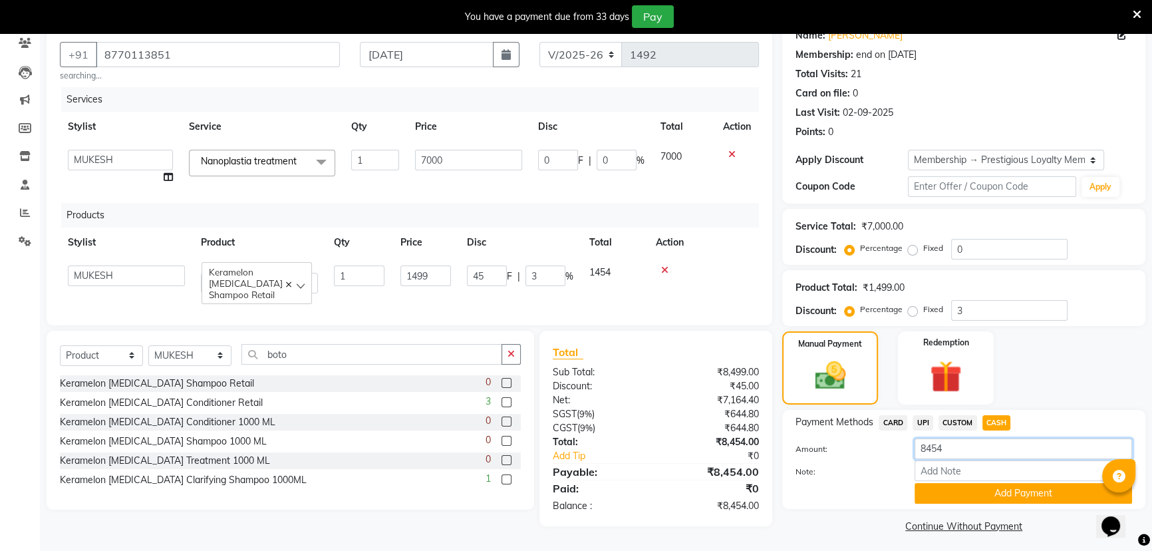
drag, startPoint x: 943, startPoint y: 450, endPoint x: 879, endPoint y: 459, distance: 64.4
click at [886, 462] on div "Amount: 8454 Note: Add Payment" at bounding box center [963, 470] width 337 height 65
type input "5000"
click at [982, 495] on button "Add Payment" at bounding box center [1023, 493] width 217 height 21
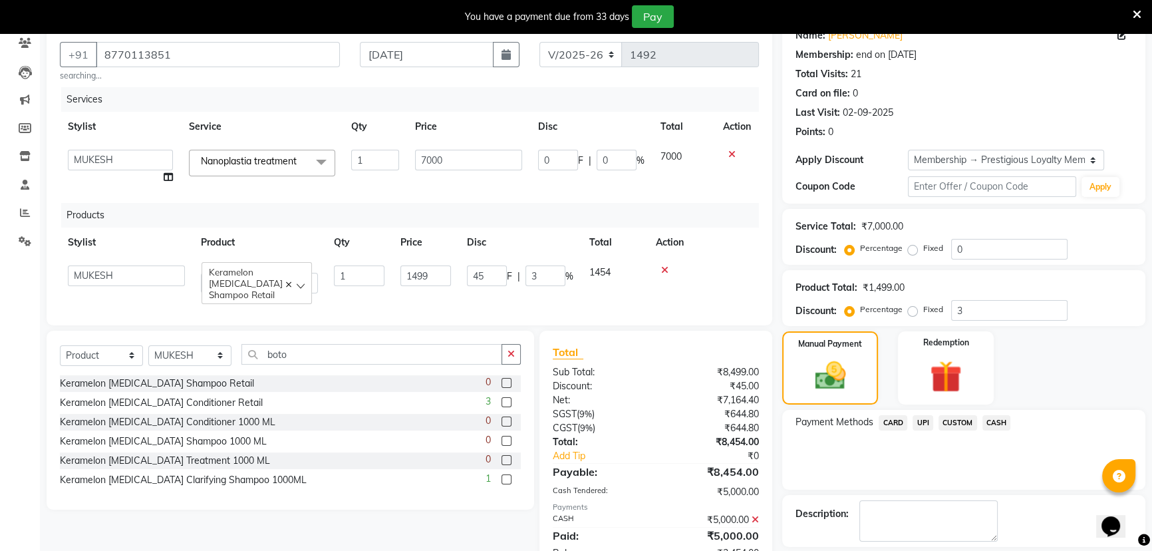
click at [923, 420] on span "UPI" at bounding box center [923, 422] width 21 height 15
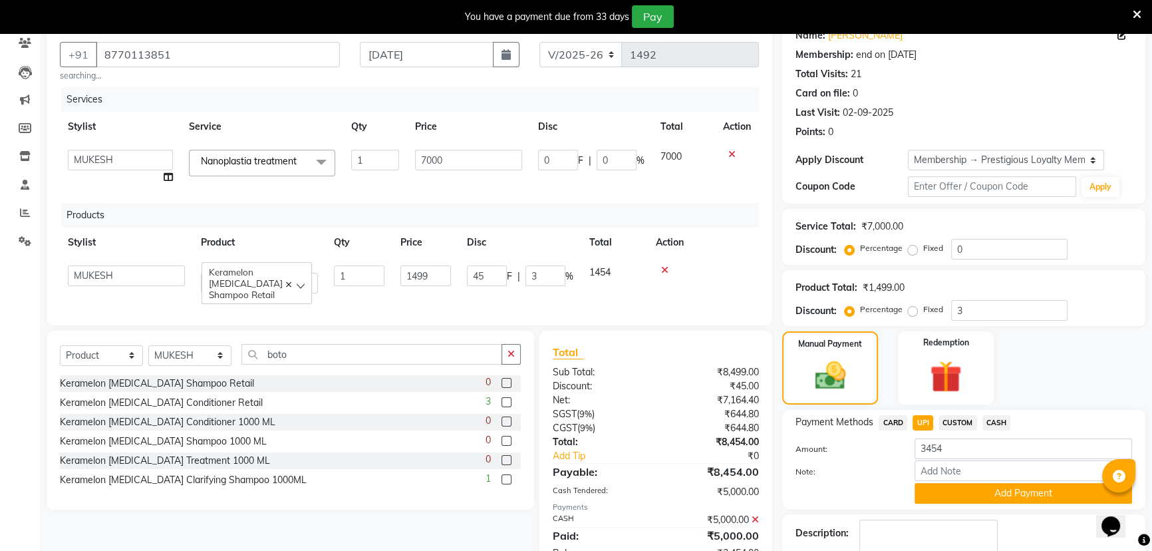
scroll to position [194, 0]
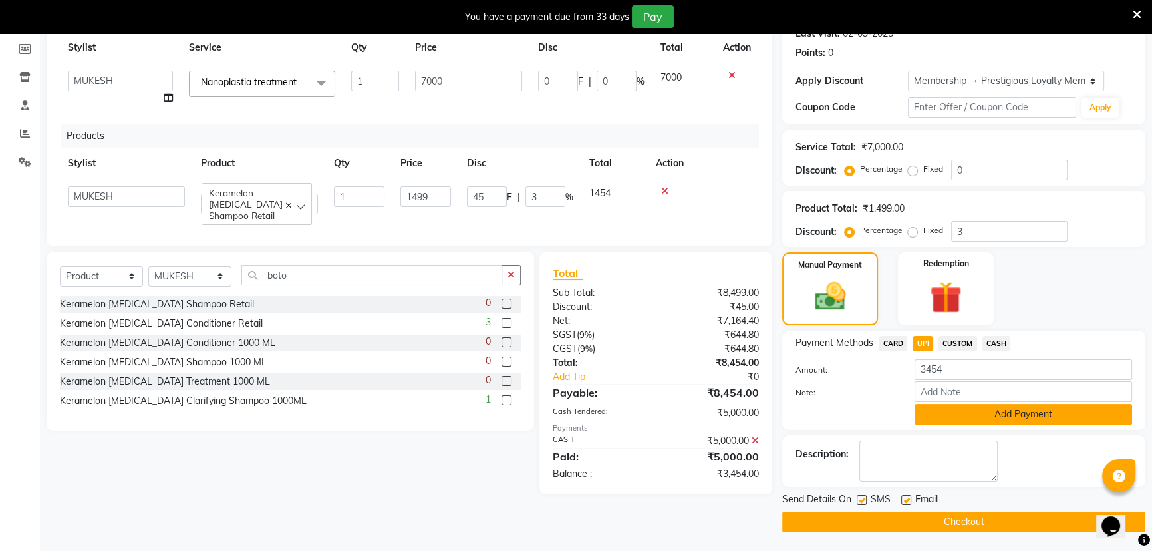
click at [976, 412] on button "Add Payment" at bounding box center [1023, 414] width 217 height 21
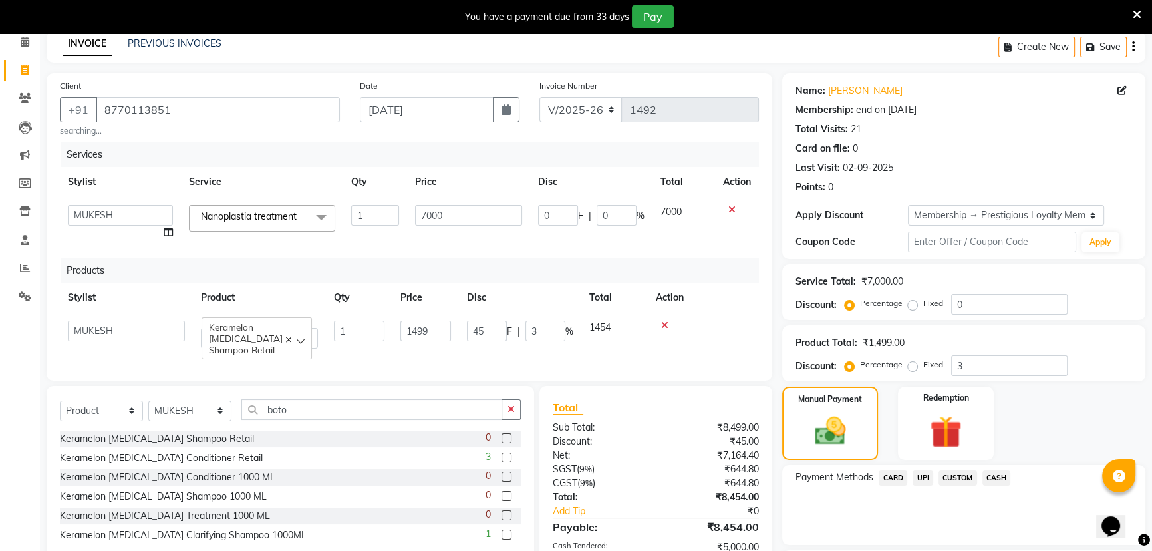
scroll to position [176, 0]
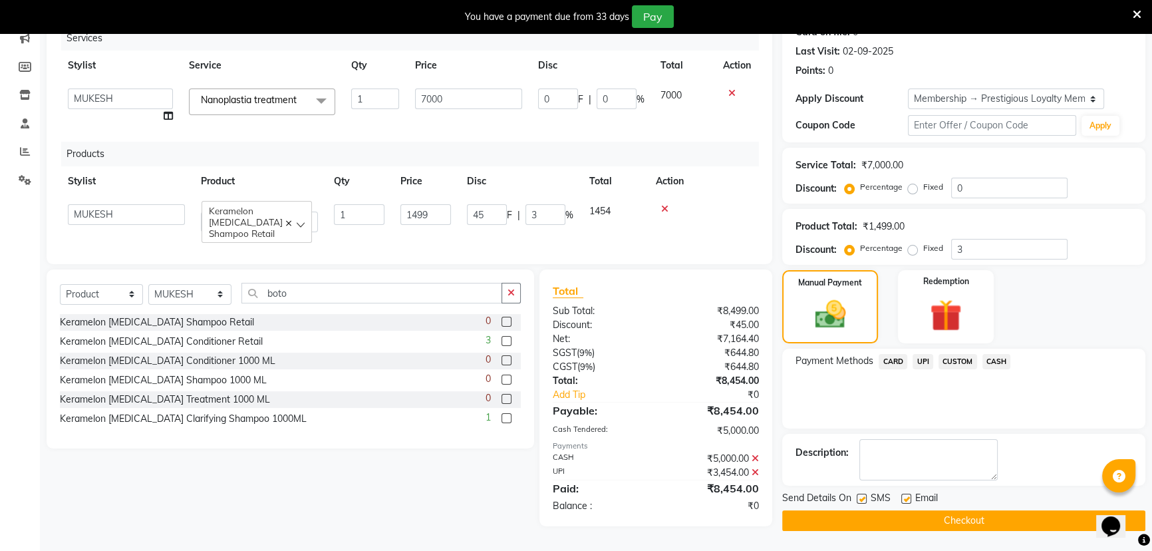
click at [919, 520] on button "Checkout" at bounding box center [963, 520] width 363 height 21
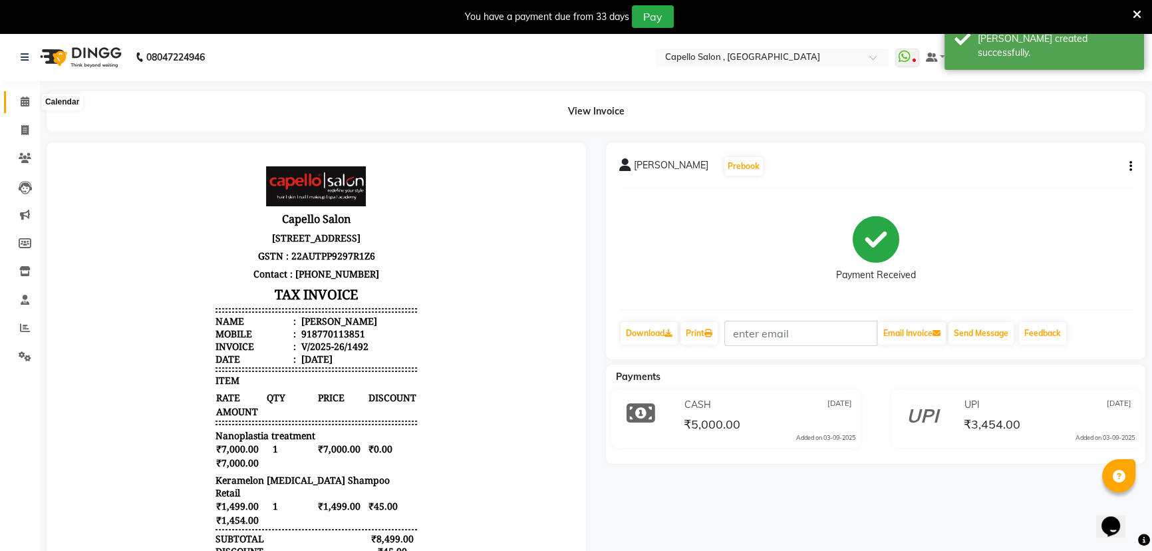
click at [29, 100] on icon at bounding box center [25, 101] width 9 height 10
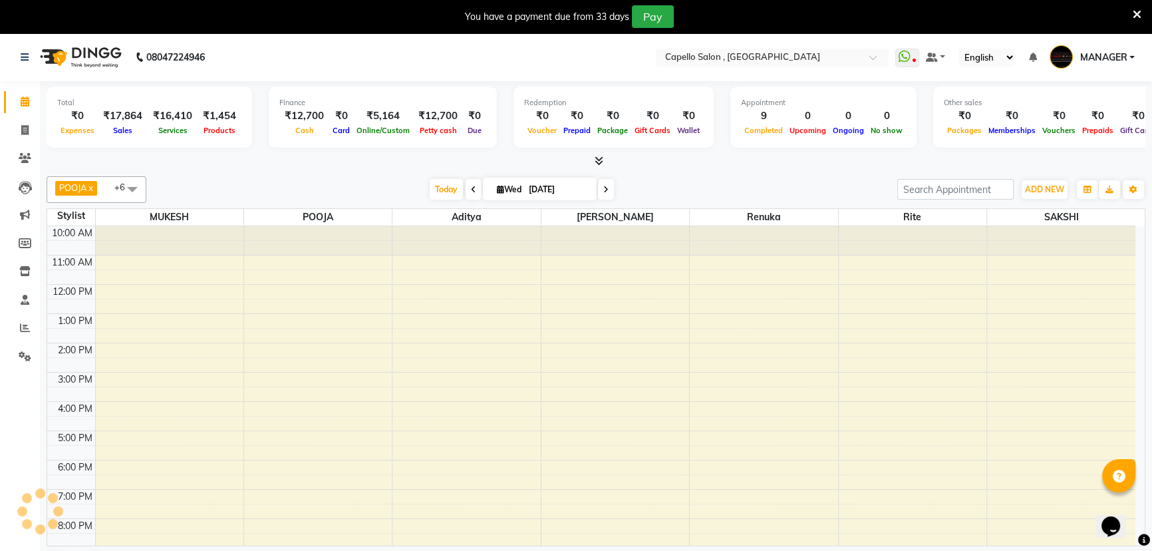
scroll to position [33, 0]
